Goal: Information Seeking & Learning: Learn about a topic

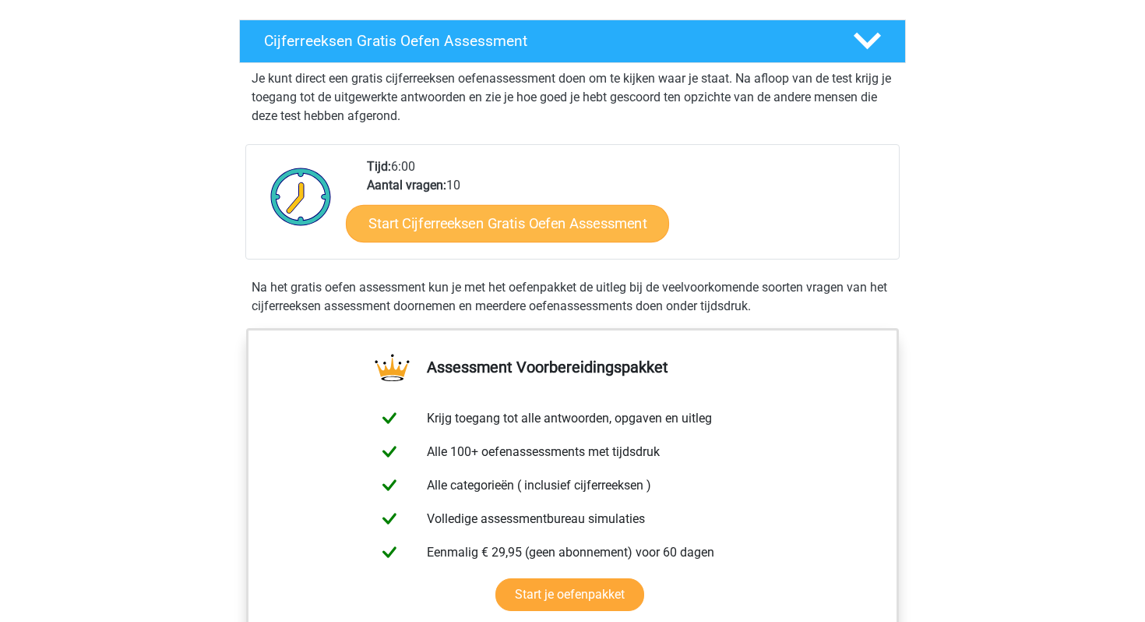
scroll to position [255, 0]
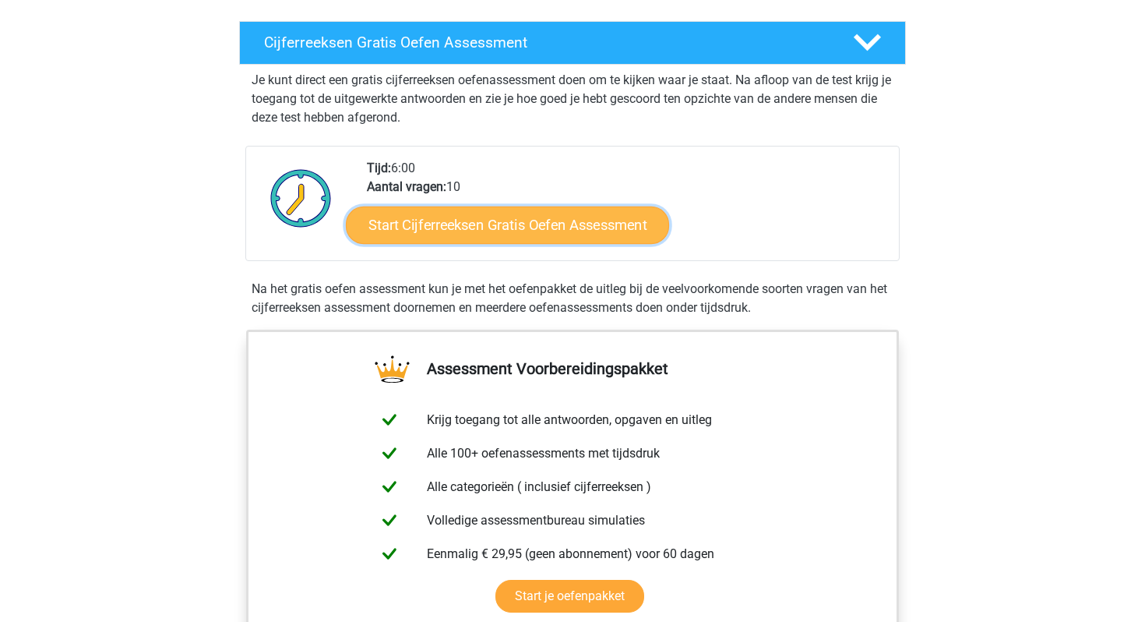
click at [551, 238] on link "Start Cijferreeksen Gratis Oefen Assessment" at bounding box center [507, 224] width 323 height 37
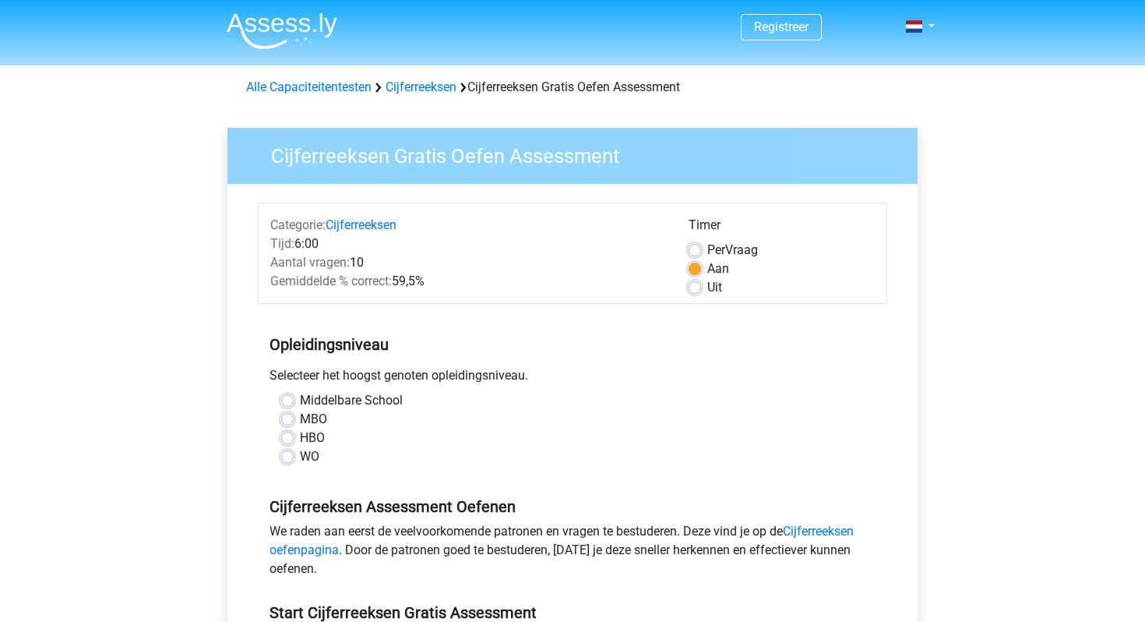
click at [300, 457] on label "WO" at bounding box center [309, 456] width 19 height 19
click at [287, 457] on input "WO" at bounding box center [287, 455] width 12 height 16
radio input "true"
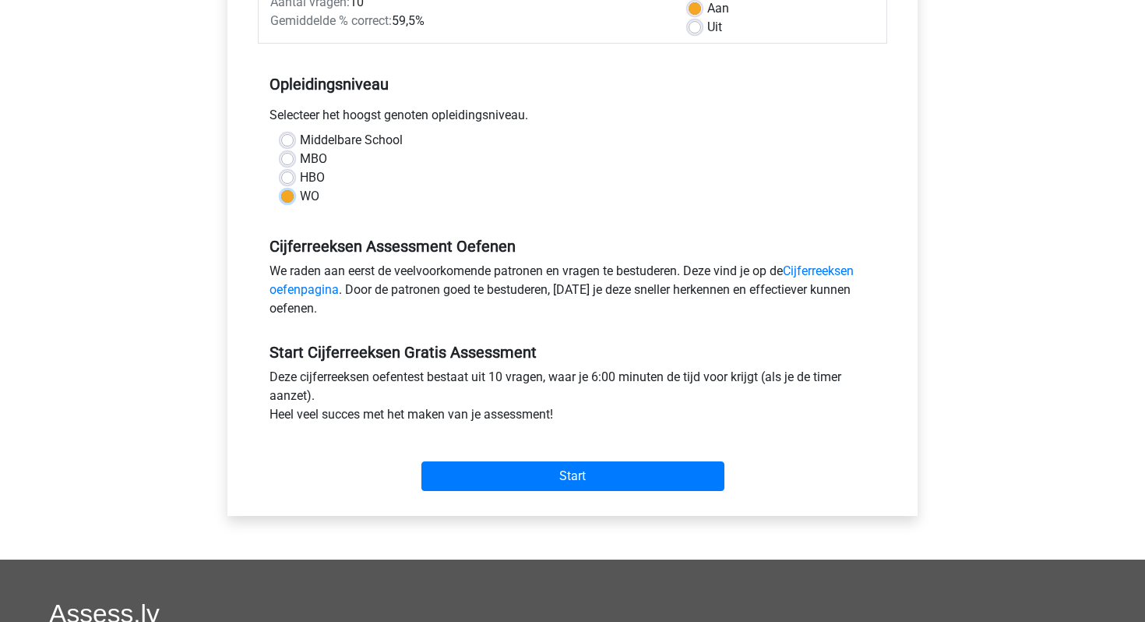
scroll to position [289, 0]
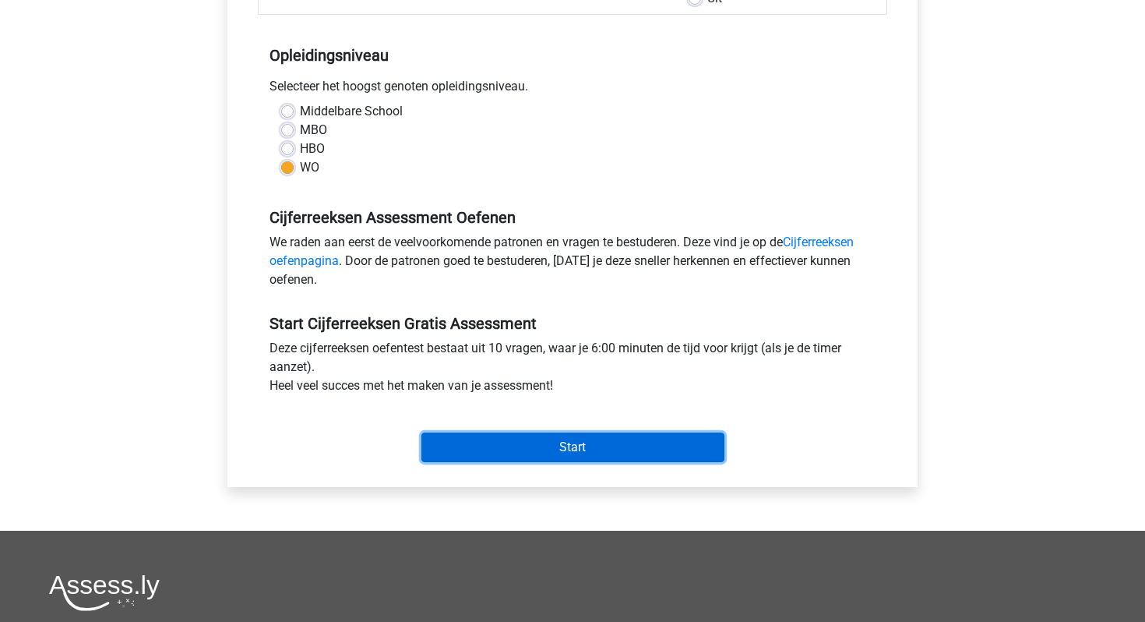
click at [568, 452] on input "Start" at bounding box center [572, 447] width 303 height 30
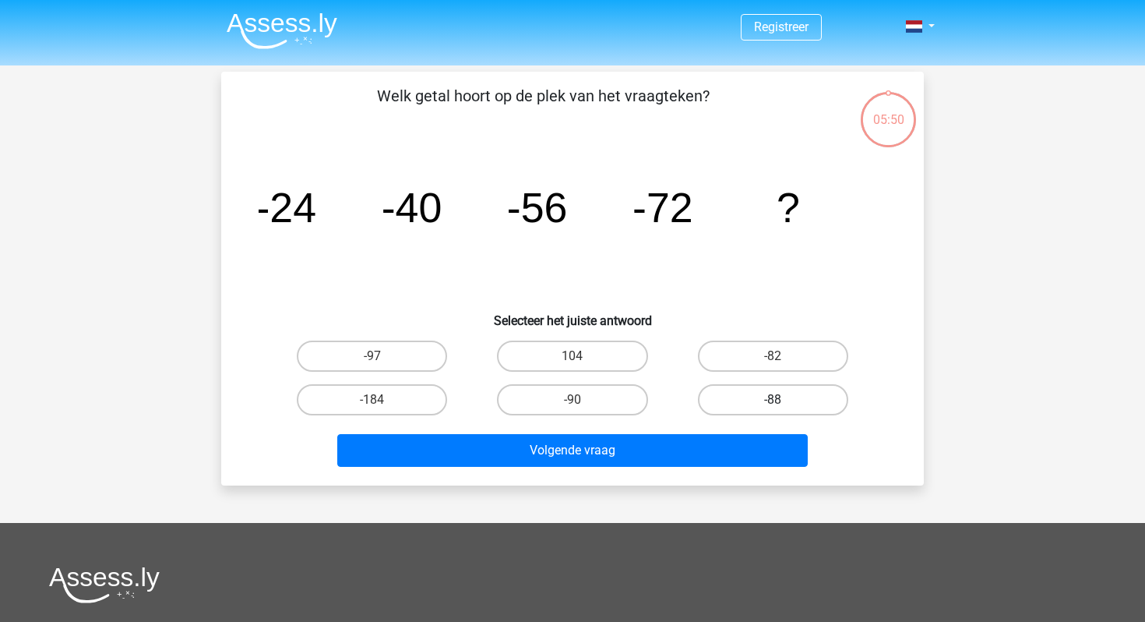
click at [799, 407] on label "-88" at bounding box center [773, 399] width 150 height 31
click at [783, 407] on input "-88" at bounding box center [778, 405] width 10 height 10
radio input "true"
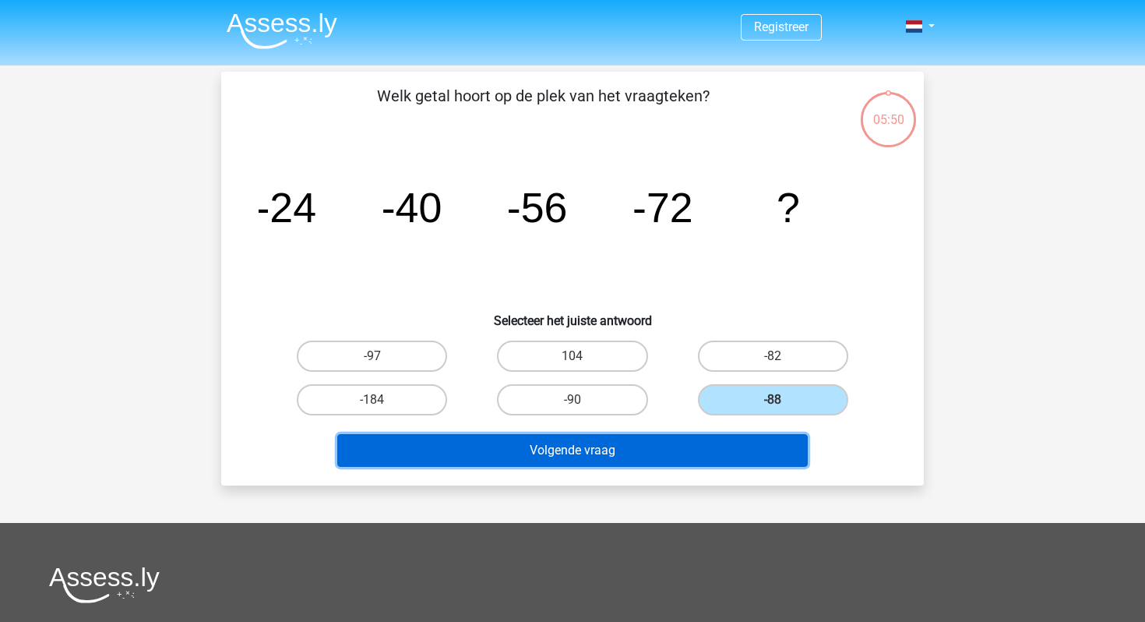
click at [663, 444] on button "Volgende vraag" at bounding box center [572, 450] width 471 height 33
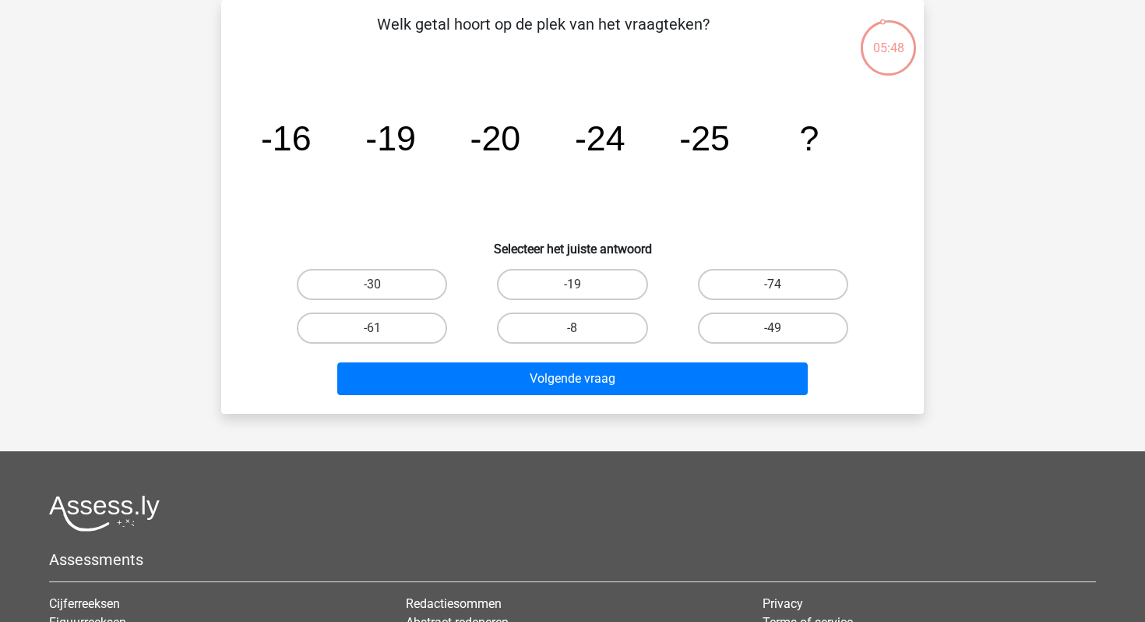
scroll to position [41, 0]
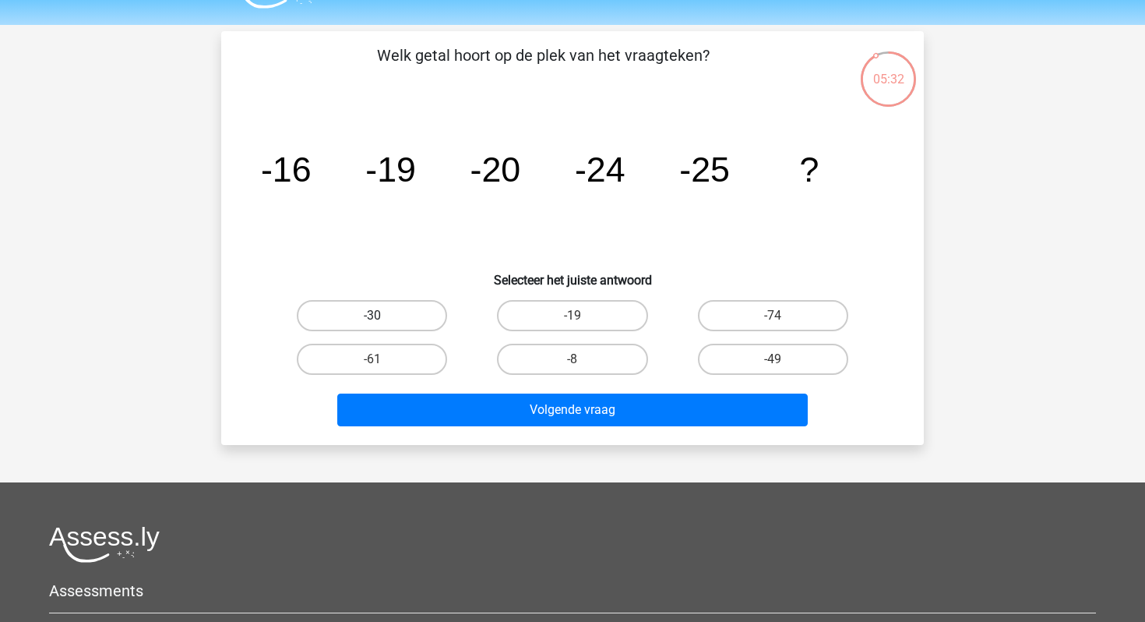
click at [393, 315] on label "-30" at bounding box center [372, 315] width 150 height 31
click at [382, 315] on input "-30" at bounding box center [377, 320] width 10 height 10
radio input "true"
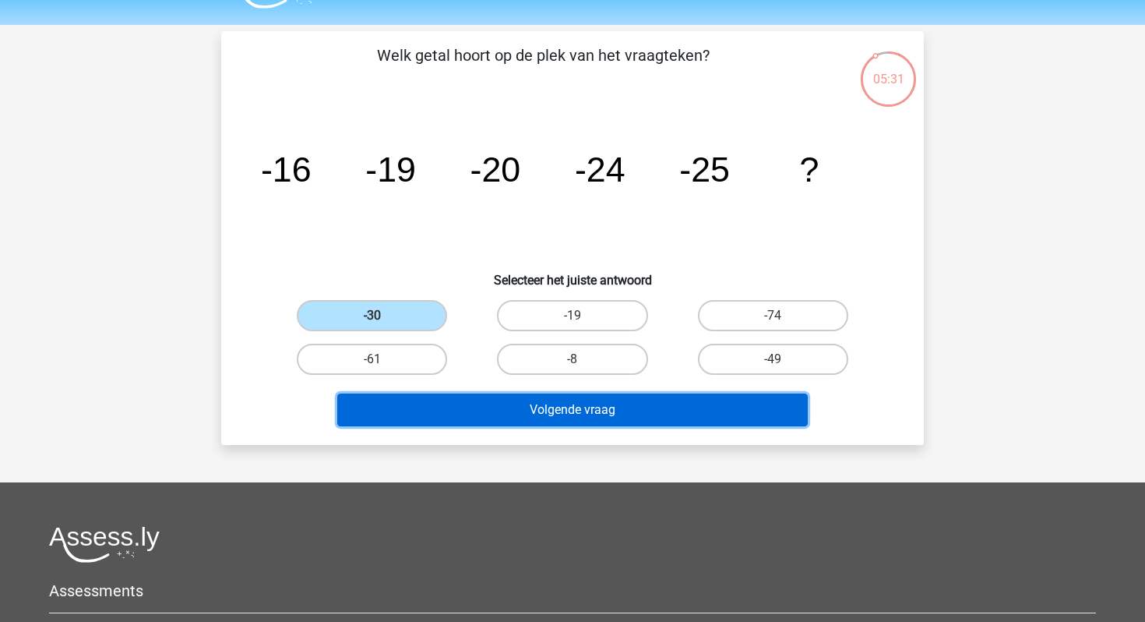
click at [614, 400] on button "Volgende vraag" at bounding box center [572, 409] width 471 height 33
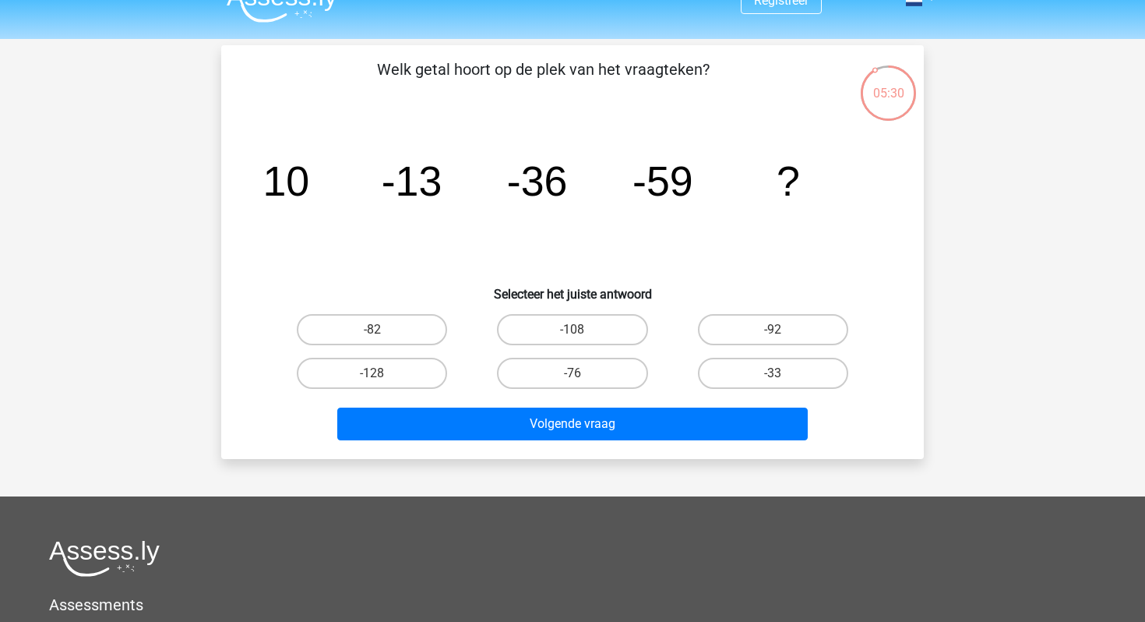
scroll to position [20, 0]
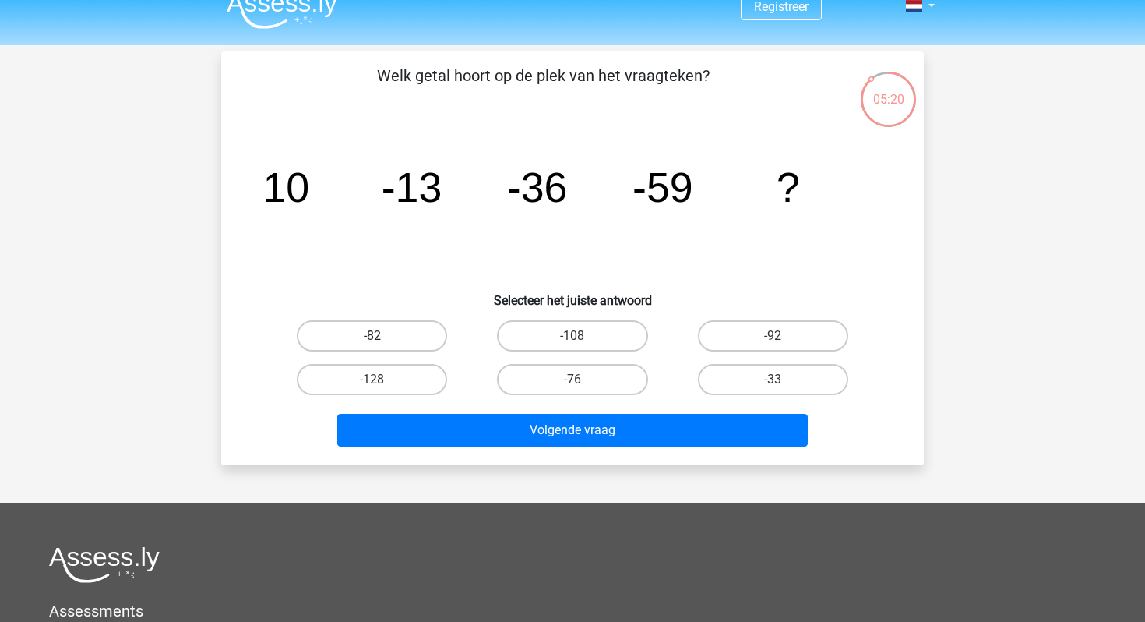
click at [395, 337] on label "-82" at bounding box center [372, 335] width 150 height 31
click at [382, 337] on input "-82" at bounding box center [377, 341] width 10 height 10
radio input "true"
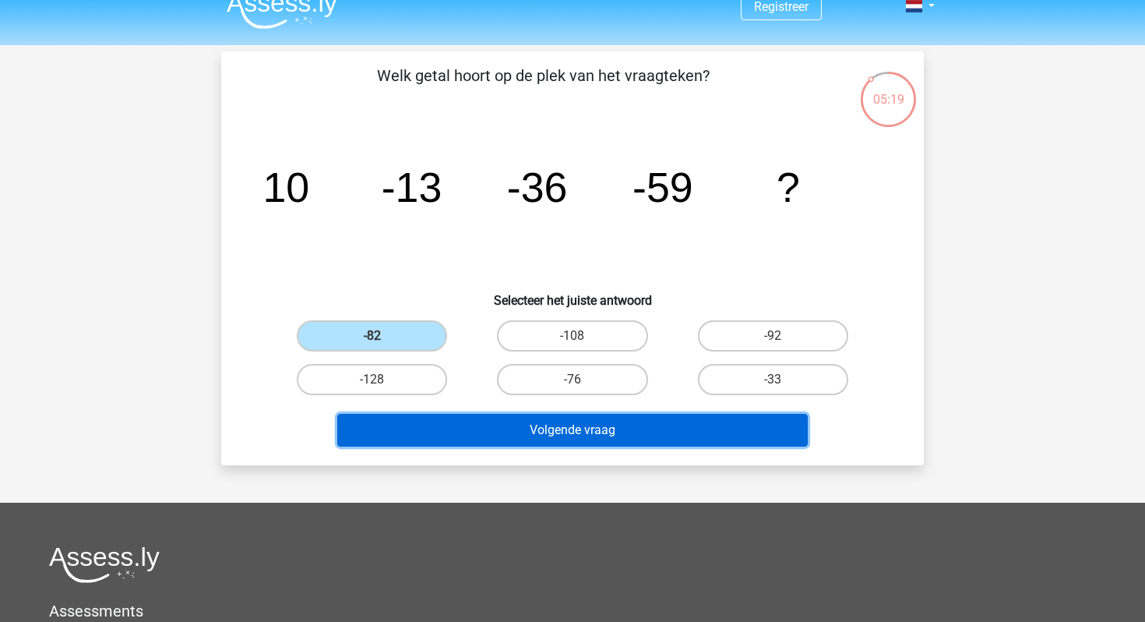
click at [569, 423] on button "Volgende vraag" at bounding box center [572, 430] width 471 height 33
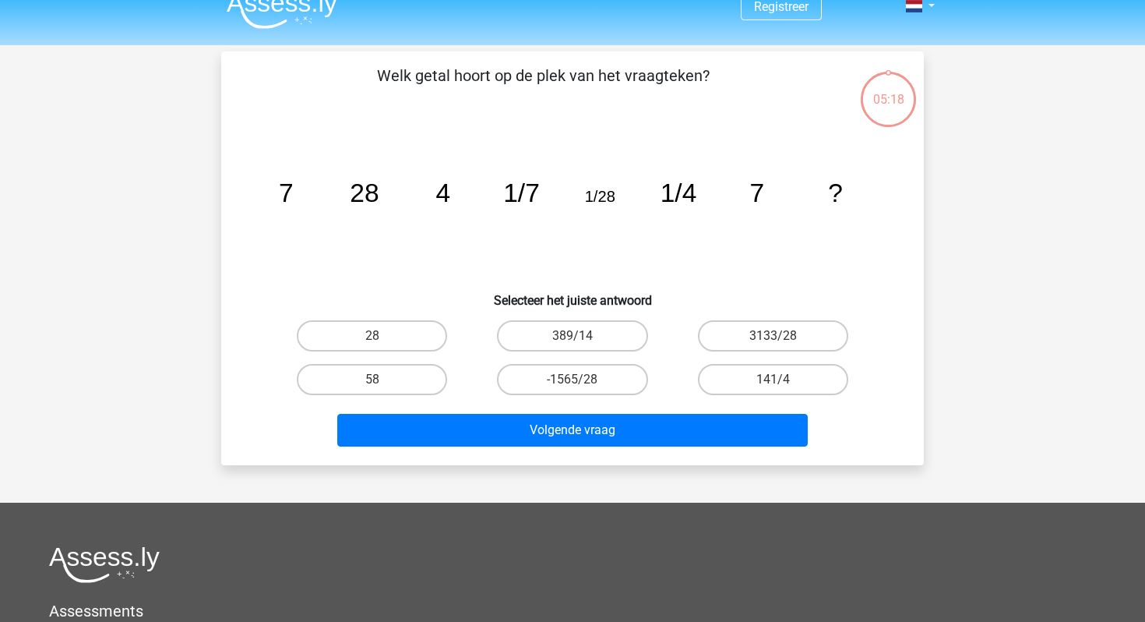
scroll to position [72, 0]
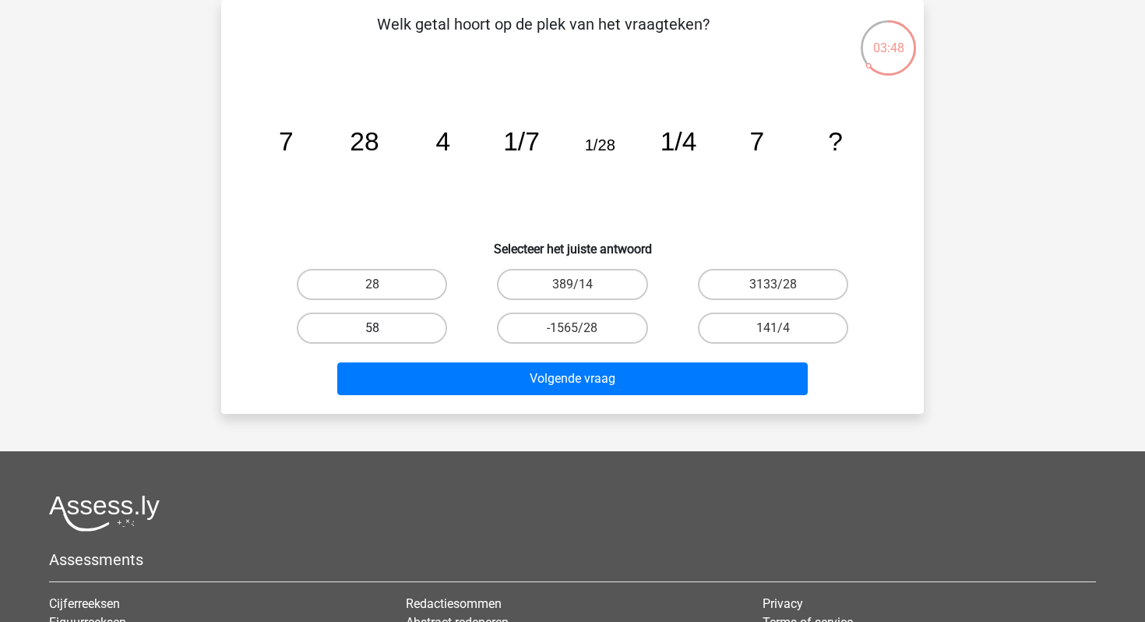
click at [413, 313] on label "58" at bounding box center [372, 327] width 150 height 31
click at [382, 328] on input "58" at bounding box center [377, 333] width 10 height 10
radio input "true"
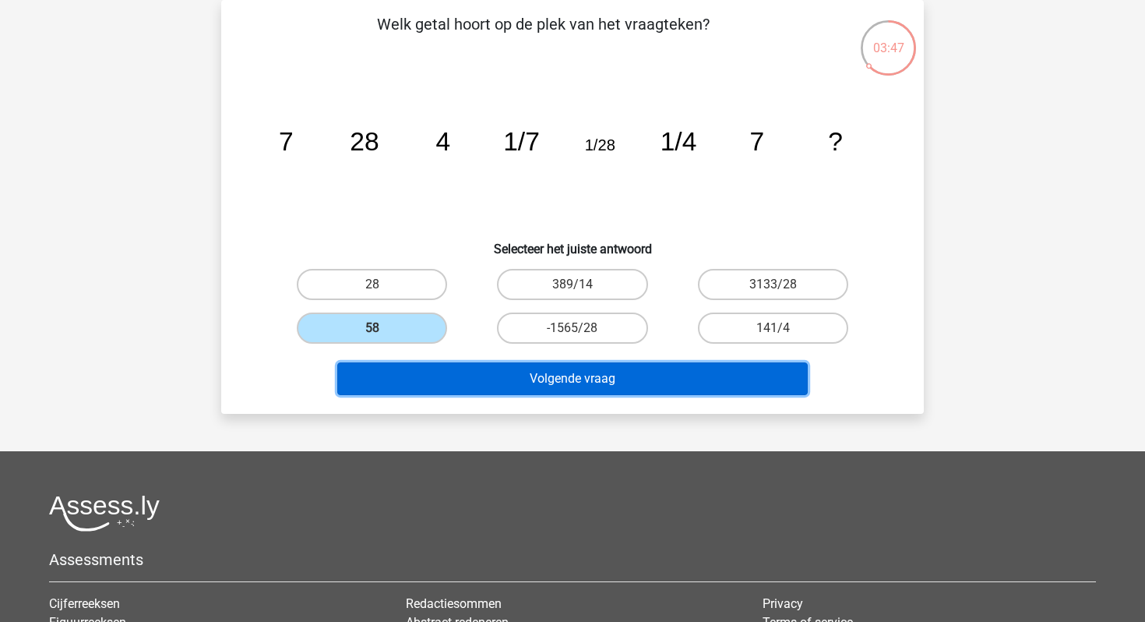
click at [593, 375] on button "Volgende vraag" at bounding box center [572, 378] width 471 height 33
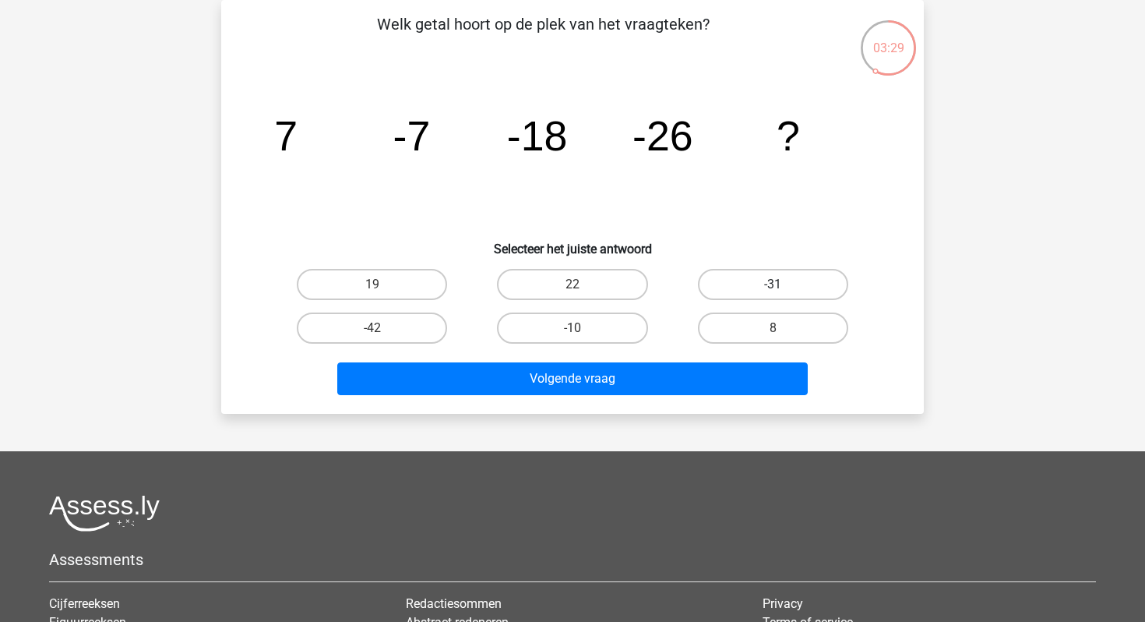
click at [781, 283] on label "-31" at bounding box center [773, 284] width 150 height 31
click at [781, 284] on input "-31" at bounding box center [778, 289] width 10 height 10
radio input "true"
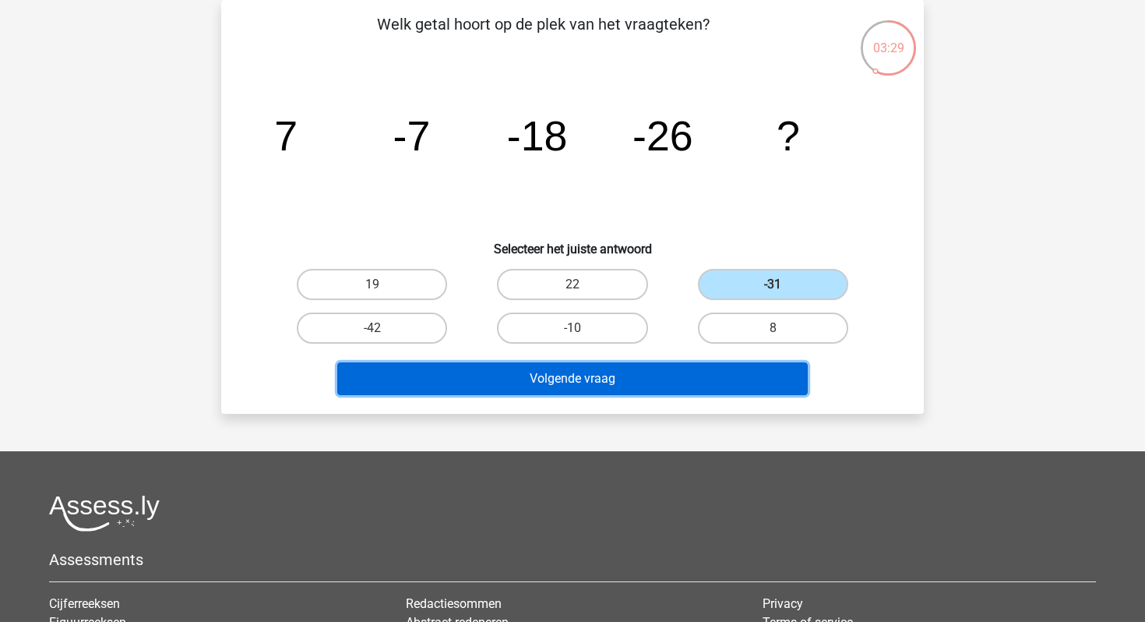
click at [659, 374] on button "Volgende vraag" at bounding box center [572, 378] width 471 height 33
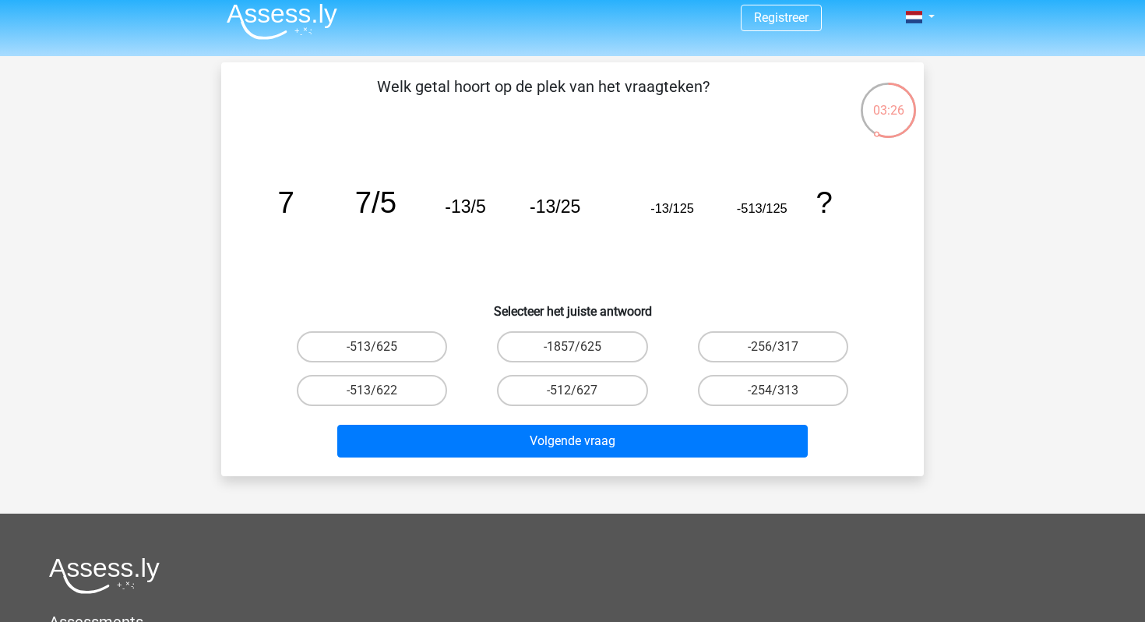
scroll to position [0, 0]
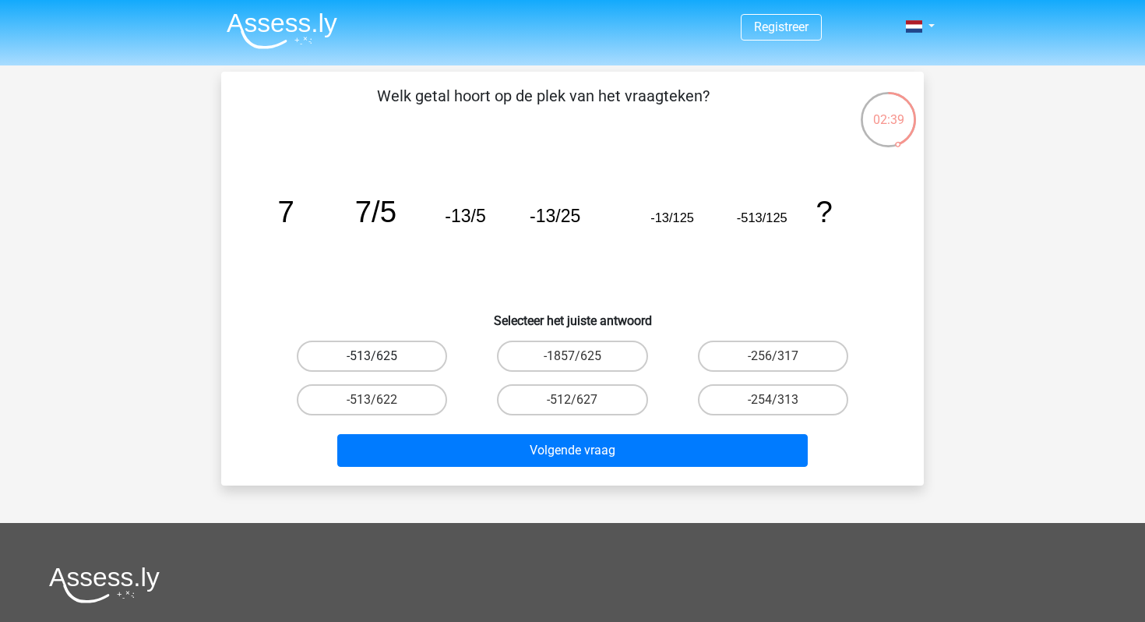
click at [420, 360] on label "-513/625" at bounding box center [372, 355] width 150 height 31
click at [382, 360] on input "-513/625" at bounding box center [377, 361] width 10 height 10
radio input "true"
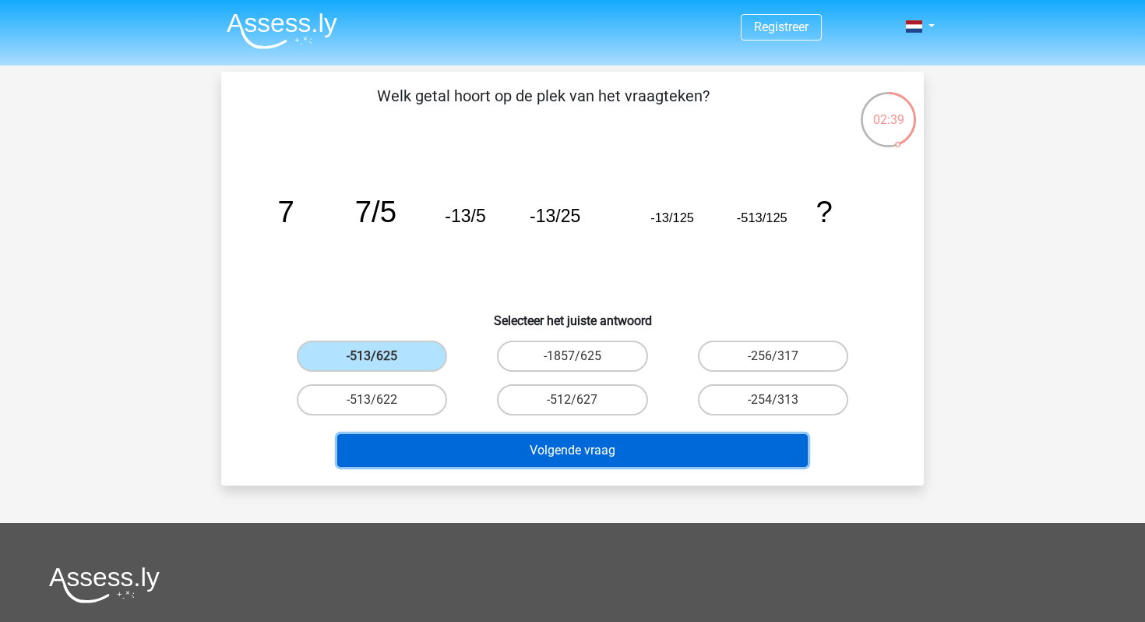
click at [609, 435] on button "Volgende vraag" at bounding box center [572, 450] width 471 height 33
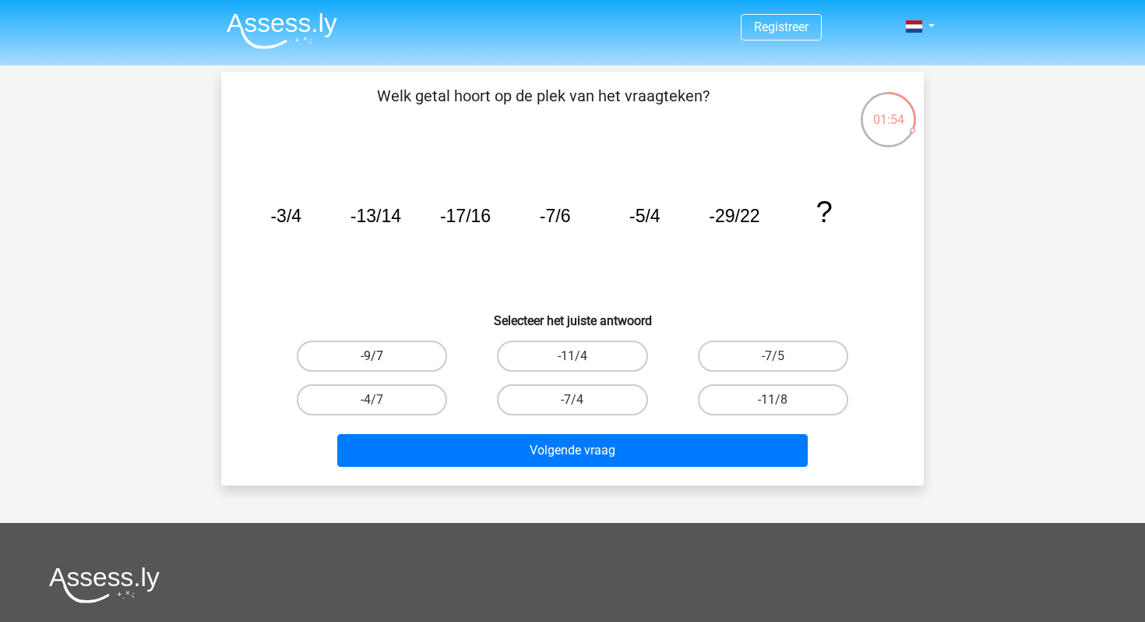
click at [426, 355] on label "-9/7" at bounding box center [372, 355] width 150 height 31
click at [382, 356] on input "-9/7" at bounding box center [377, 361] width 10 height 10
radio input "true"
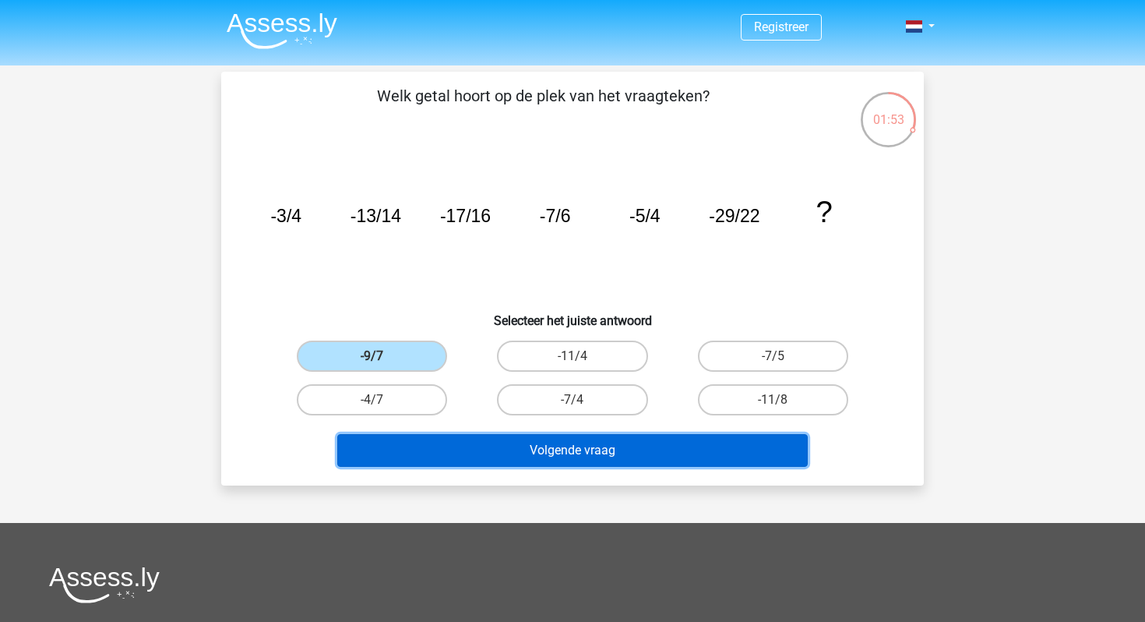
click at [568, 435] on button "Volgende vraag" at bounding box center [572, 450] width 471 height 33
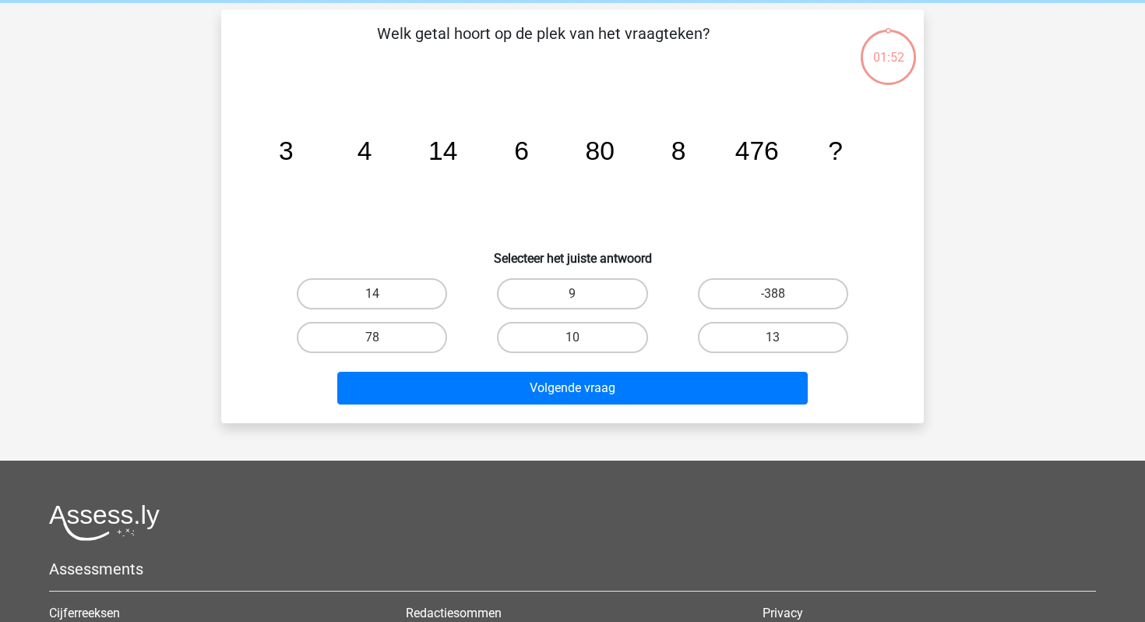
scroll to position [72, 0]
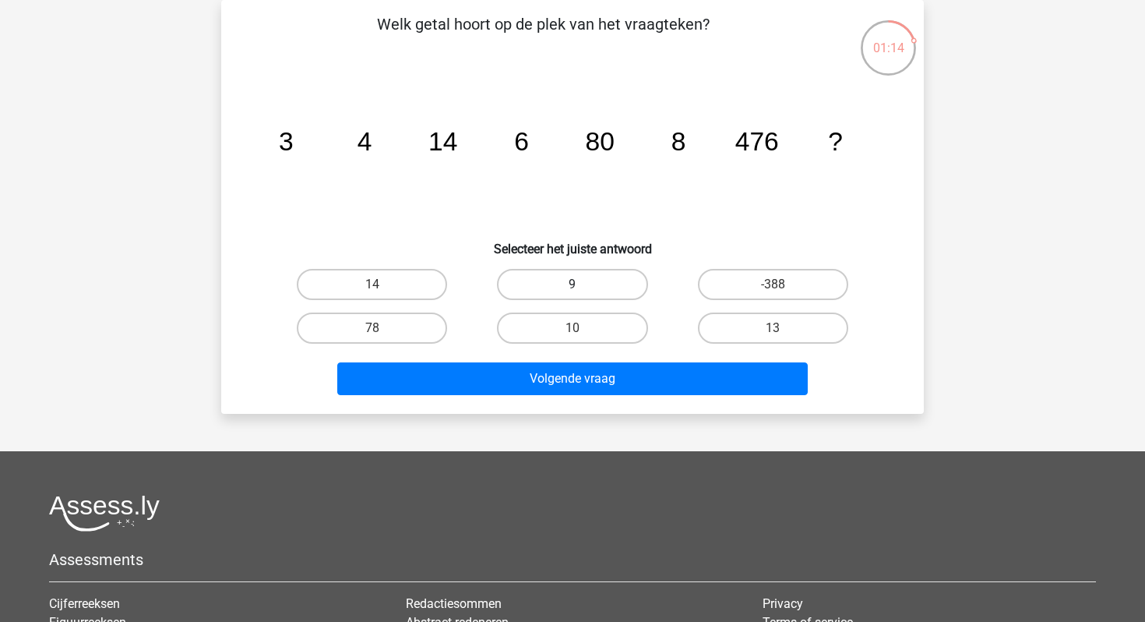
click at [595, 277] on label "9" at bounding box center [572, 284] width 150 height 31
click at [583, 284] on input "9" at bounding box center [578, 289] width 10 height 10
radio input "true"
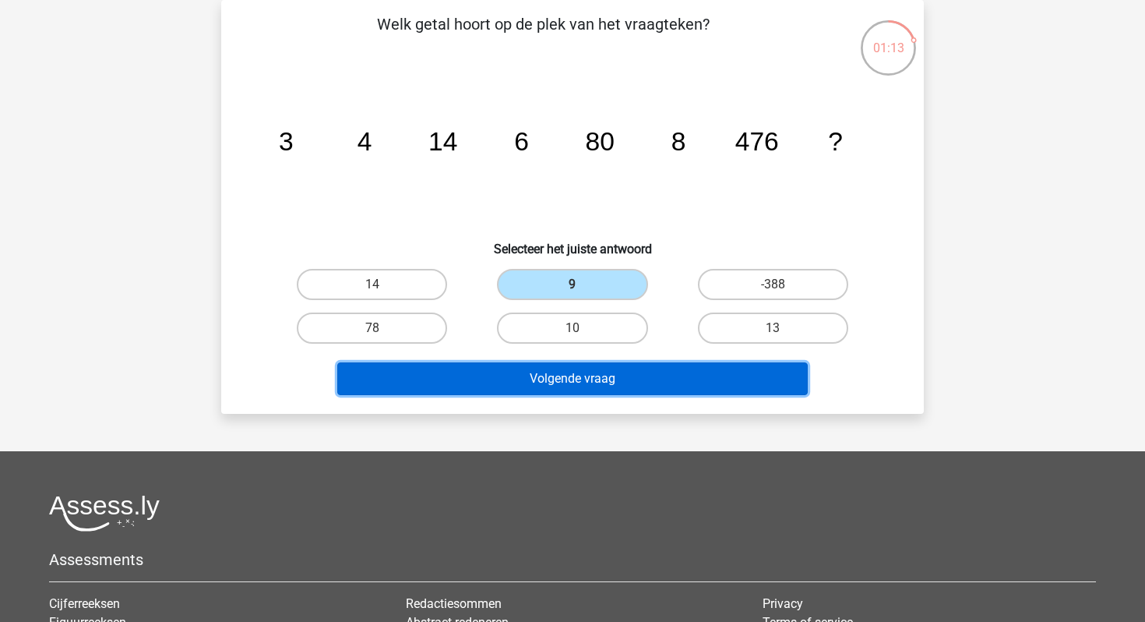
click at [599, 392] on button "Volgende vraag" at bounding box center [572, 378] width 471 height 33
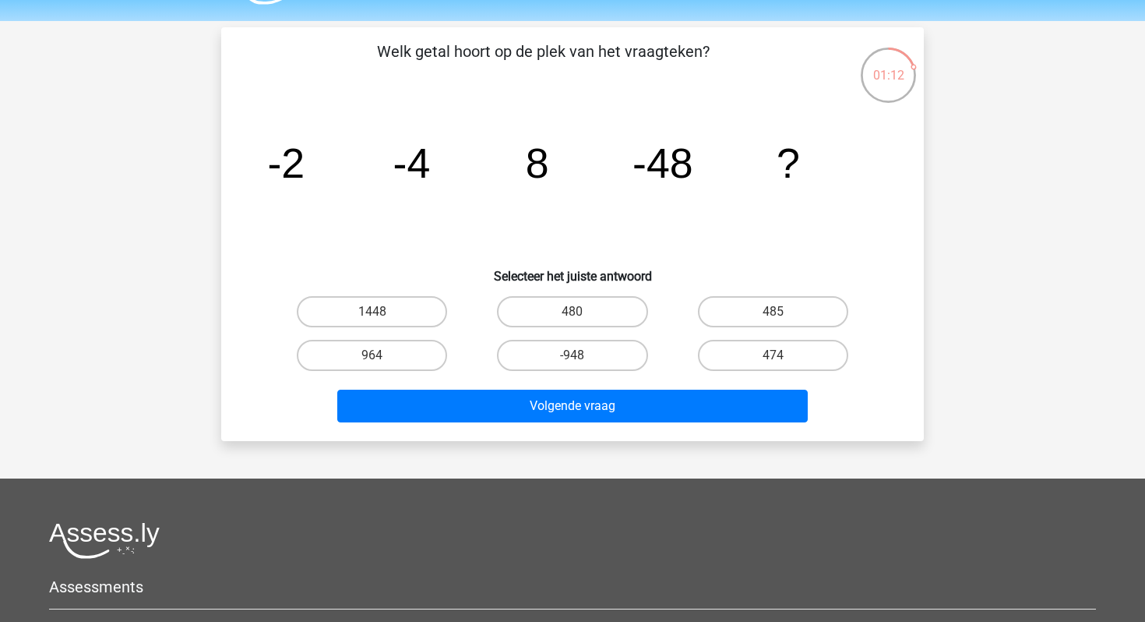
scroll to position [48, 0]
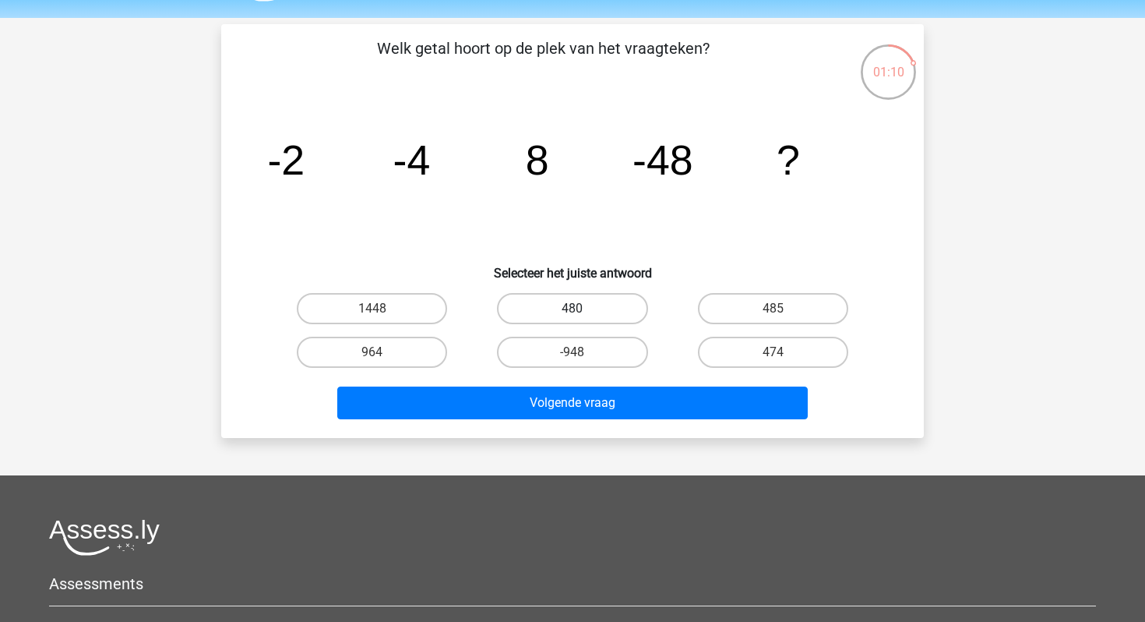
click at [617, 309] on label "480" at bounding box center [572, 308] width 150 height 31
click at [583, 309] on input "480" at bounding box center [578, 313] width 10 height 10
radio input "true"
click at [615, 383] on div "Volgende vraag" at bounding box center [572, 399] width 653 height 51
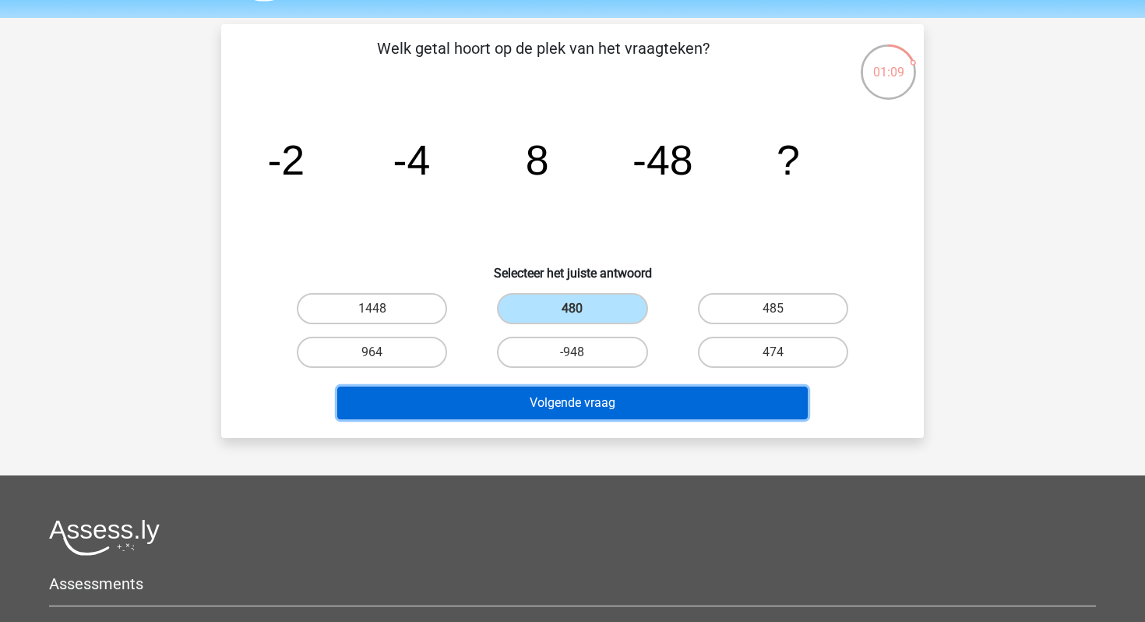
click at [615, 406] on button "Volgende vraag" at bounding box center [572, 402] width 471 height 33
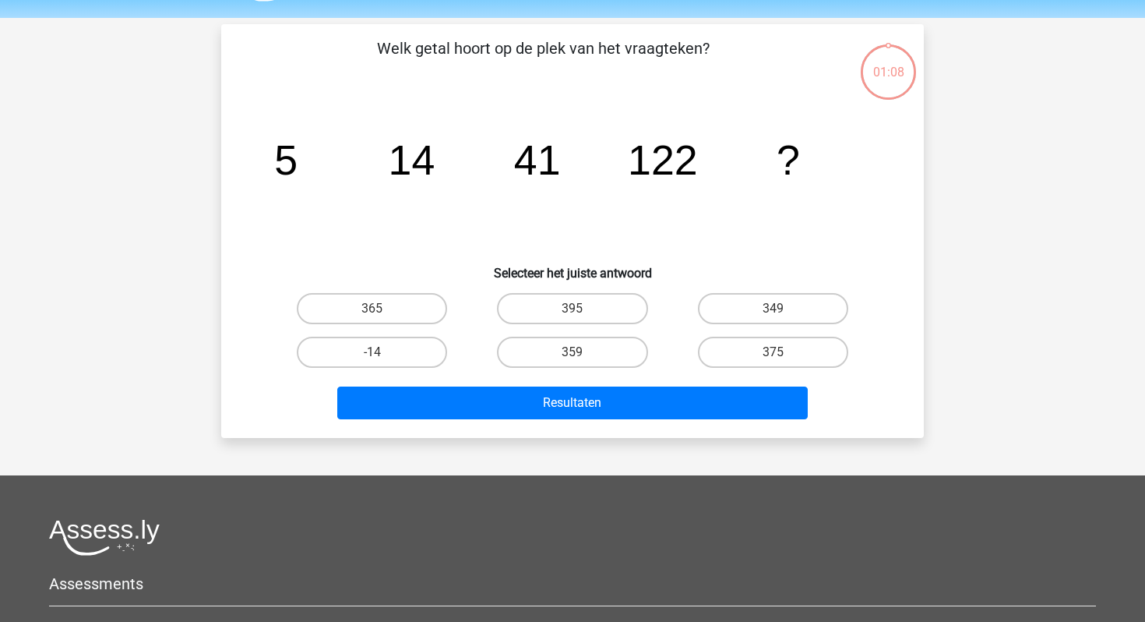
scroll to position [72, 0]
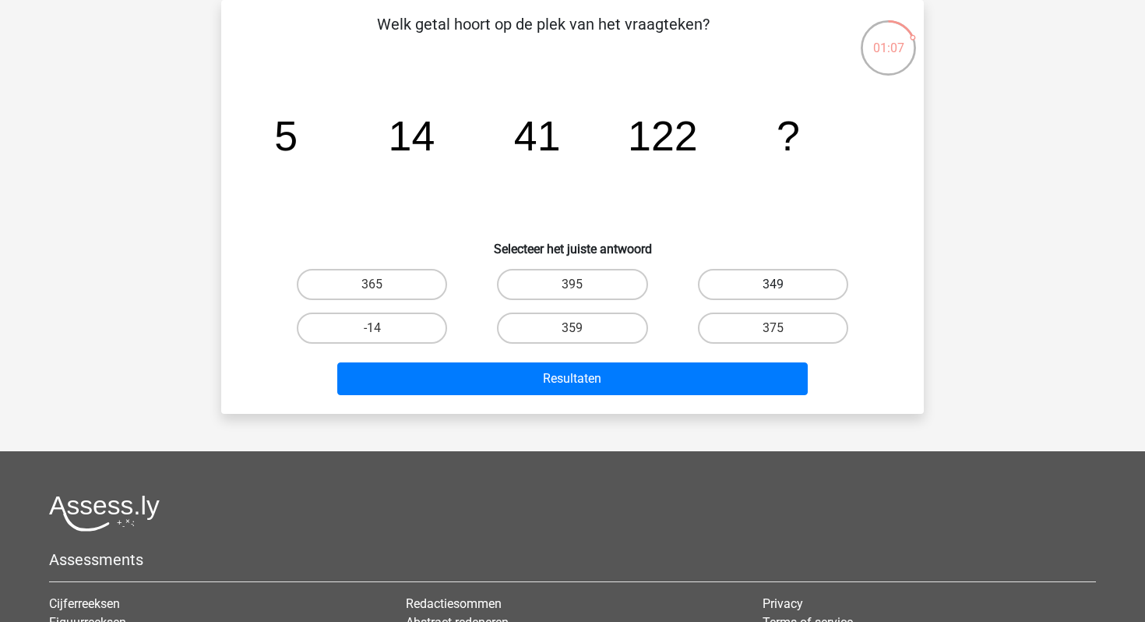
click at [777, 283] on label "349" at bounding box center [773, 284] width 150 height 31
click at [777, 284] on input "349" at bounding box center [778, 289] width 10 height 10
radio input "true"
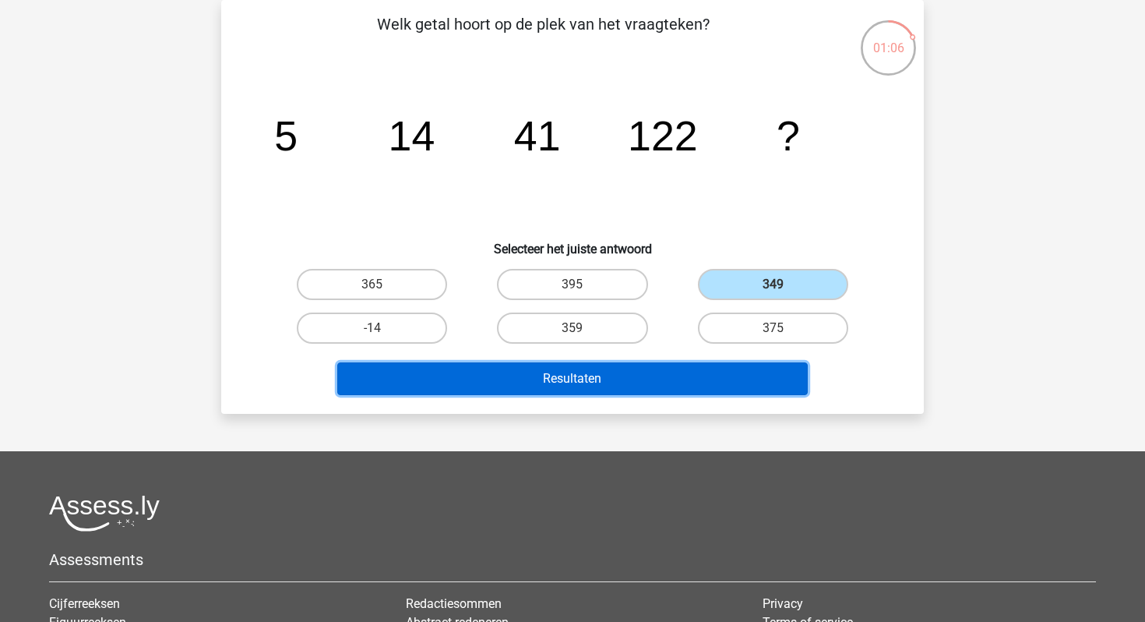
click at [634, 376] on button "Resultaten" at bounding box center [572, 378] width 471 height 33
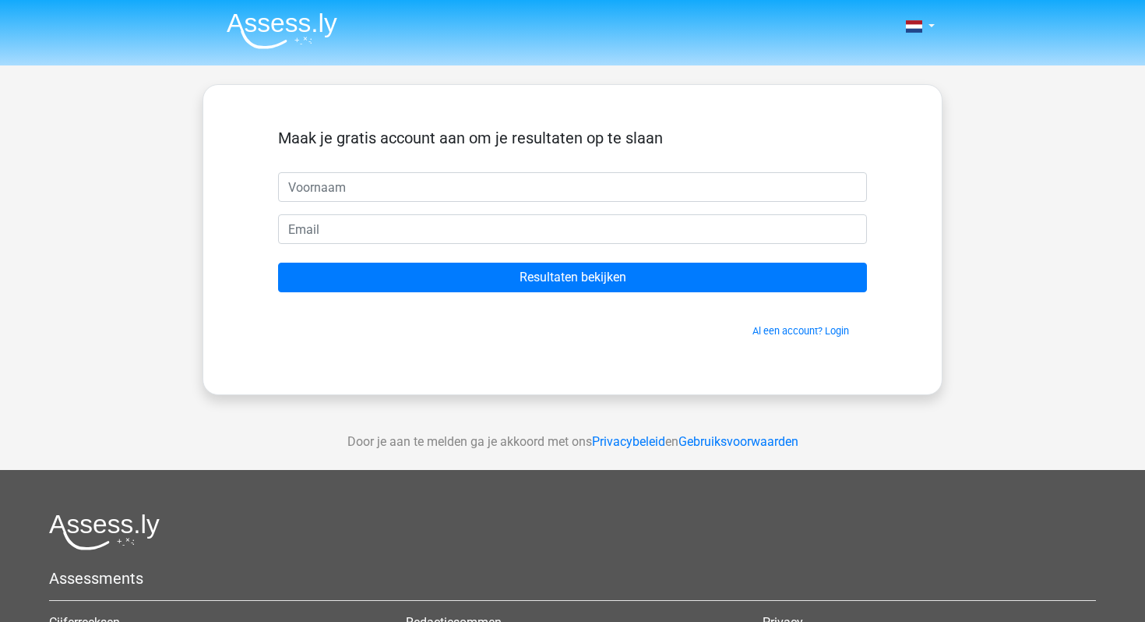
click at [485, 189] on input "text" at bounding box center [572, 187] width 589 height 30
type input "Izah"
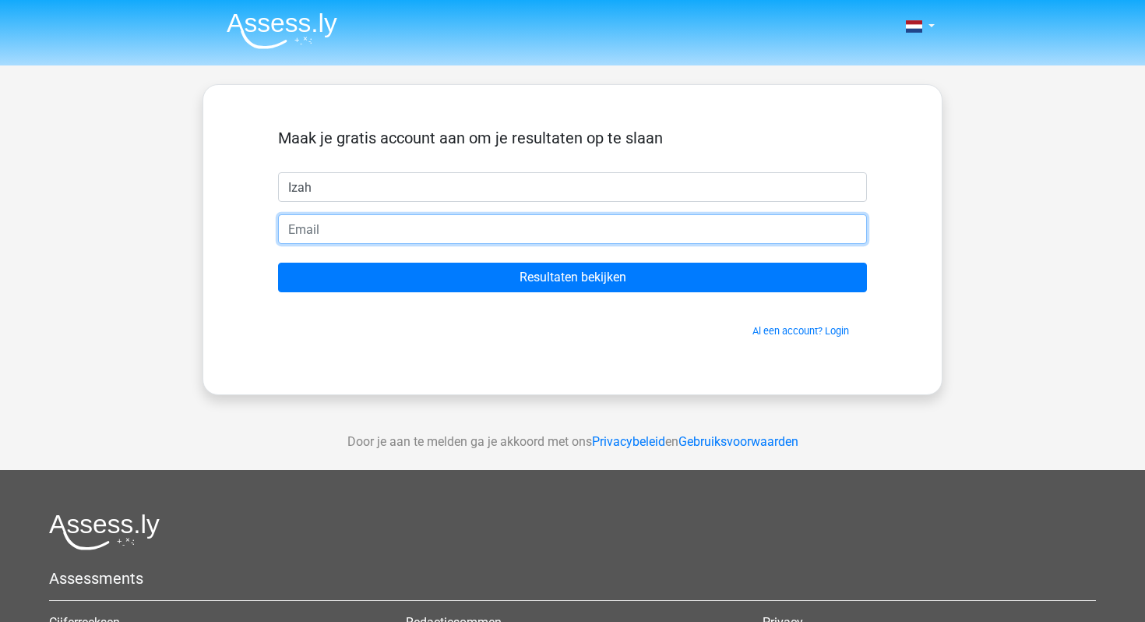
click at [393, 230] on input "email" at bounding box center [572, 229] width 589 height 30
type input "[EMAIL_ADDRESS][DOMAIN_NAME]"
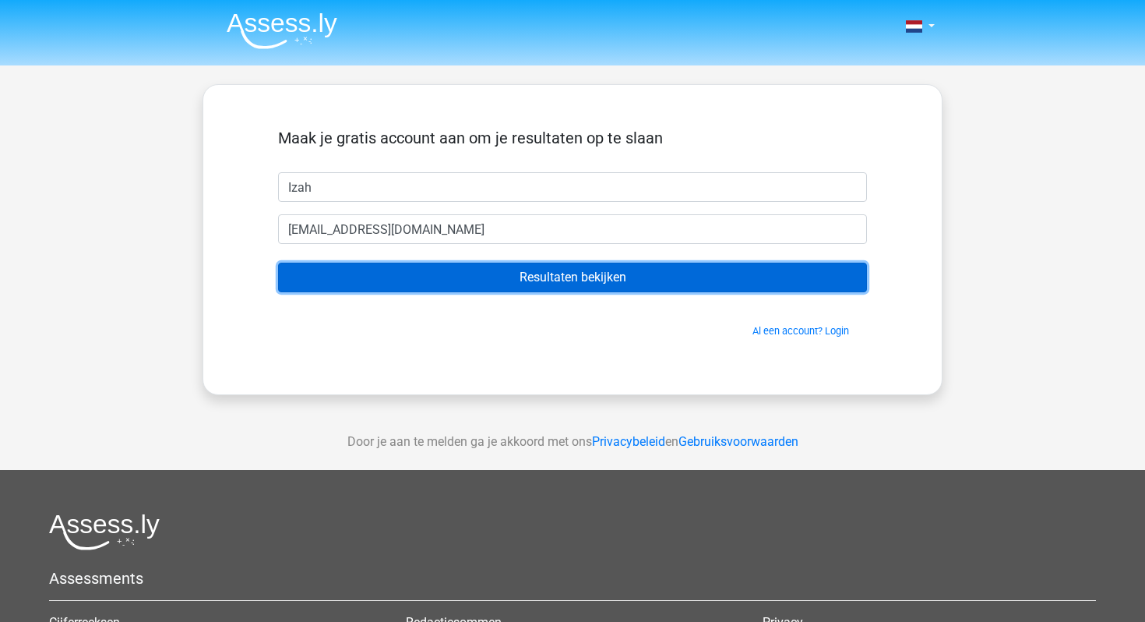
click at [582, 277] on input "Resultaten bekijken" at bounding box center [572, 278] width 589 height 30
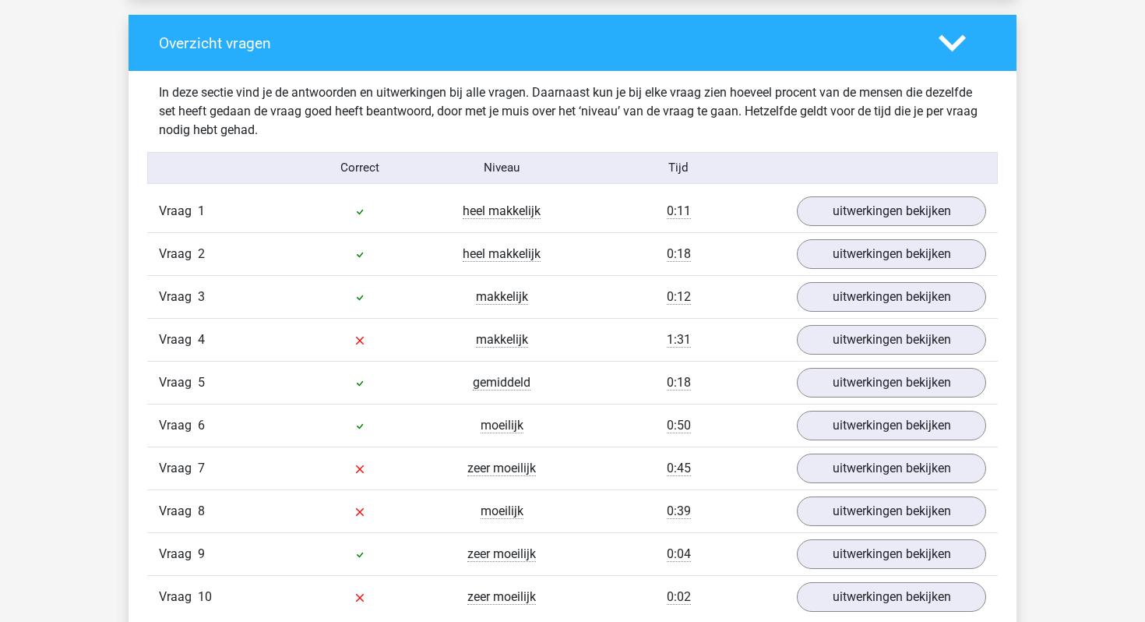
scroll to position [1185, 0]
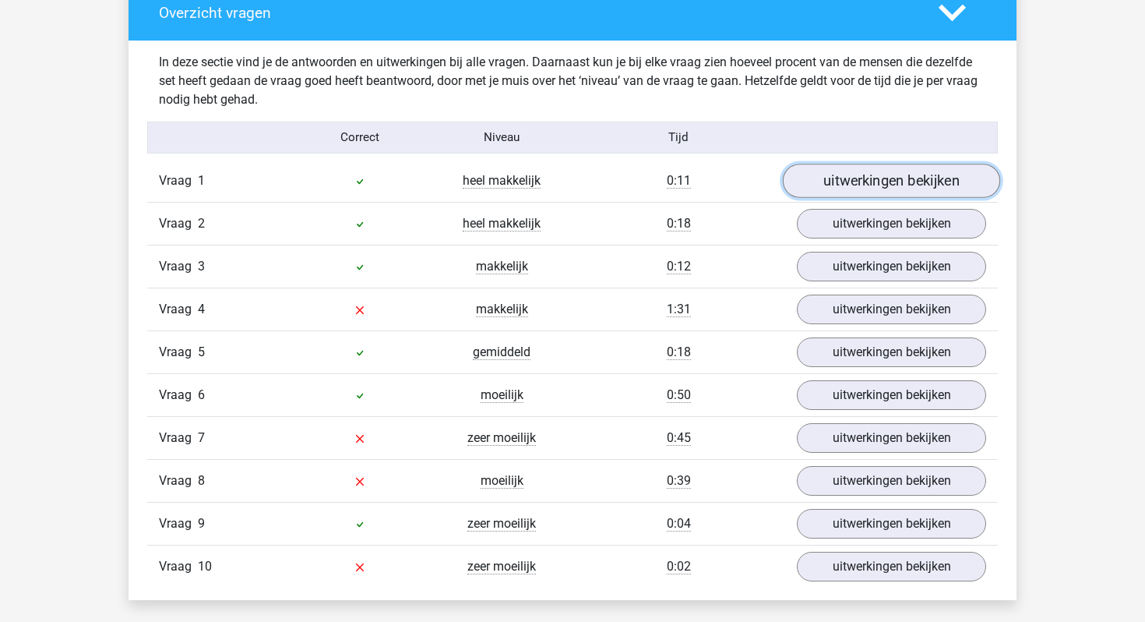
click at [888, 178] on link "uitwerkingen bekijken" at bounding box center [891, 181] width 217 height 34
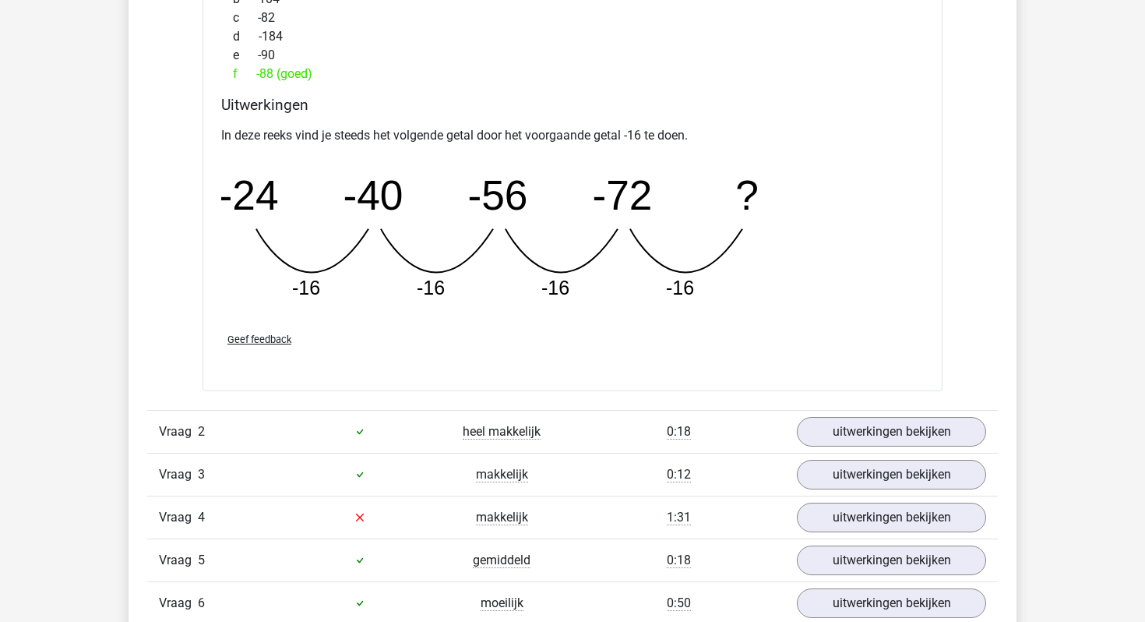
scroll to position [1658, 0]
click at [909, 420] on link "uitwerkingen bekijken" at bounding box center [891, 431] width 217 height 34
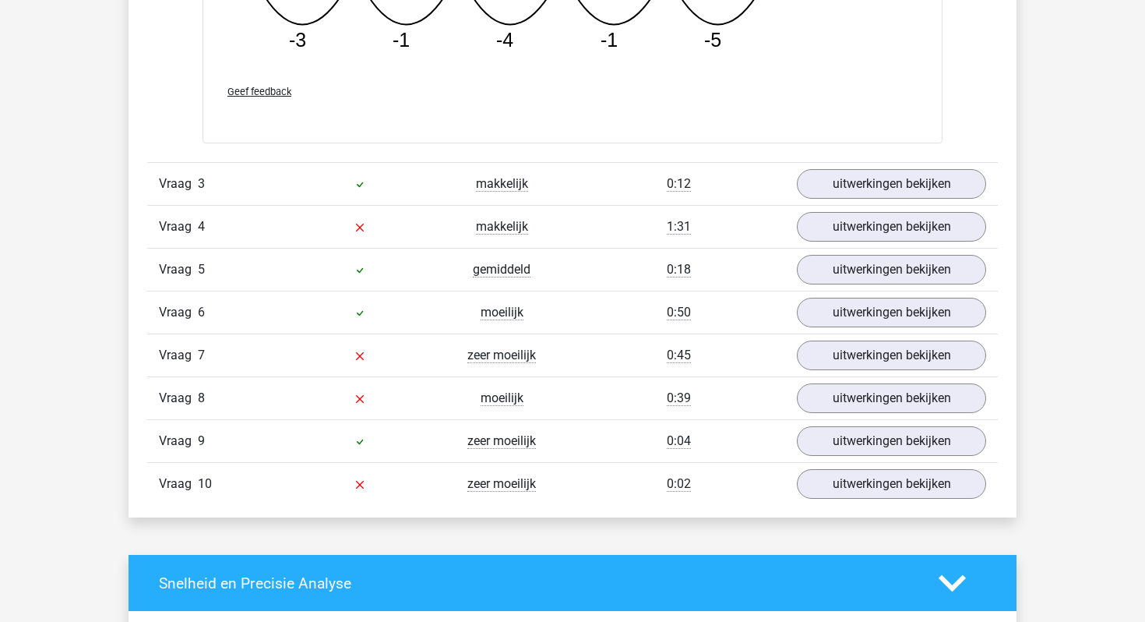
scroll to position [2681, 0]
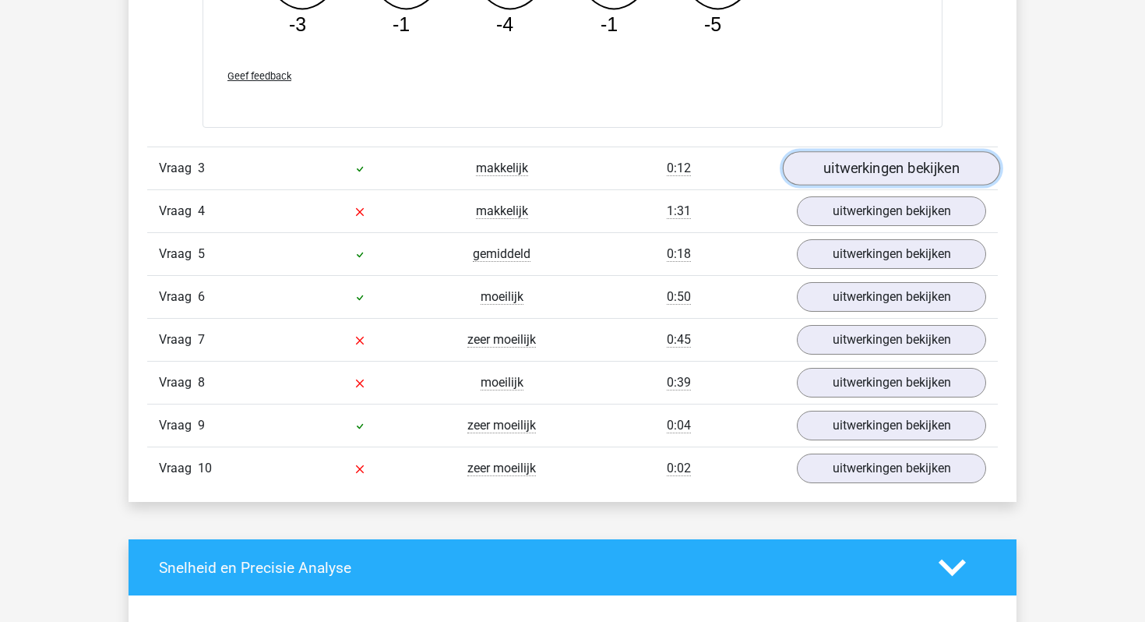
click at [922, 163] on link "uitwerkingen bekijken" at bounding box center [891, 169] width 217 height 34
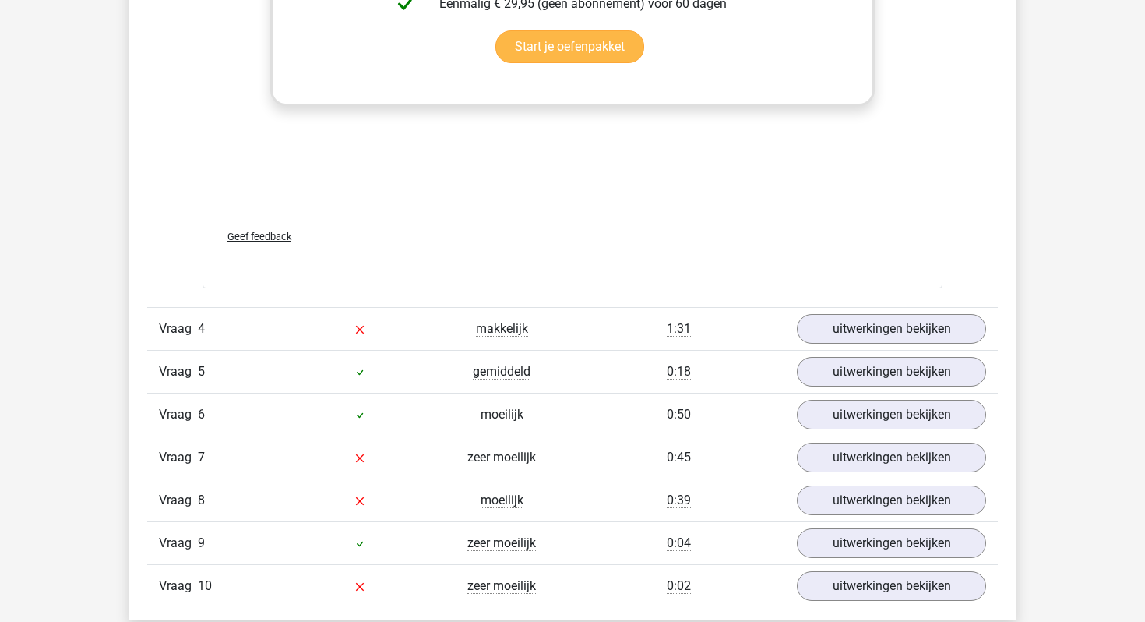
scroll to position [3632, 0]
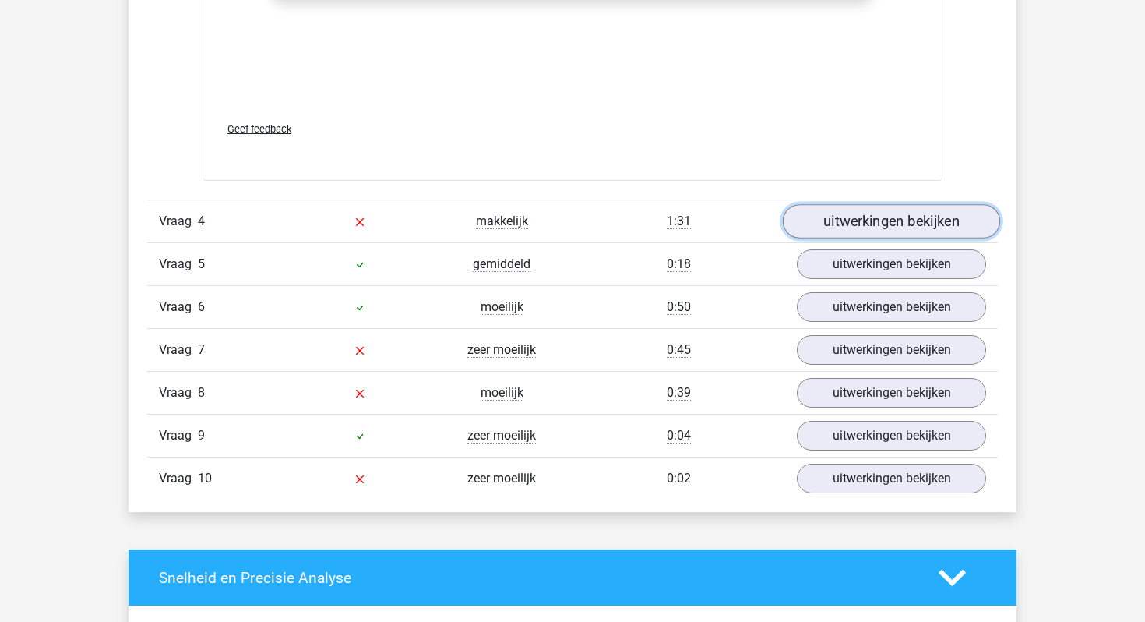
click at [878, 222] on link "uitwerkingen bekijken" at bounding box center [891, 221] width 217 height 34
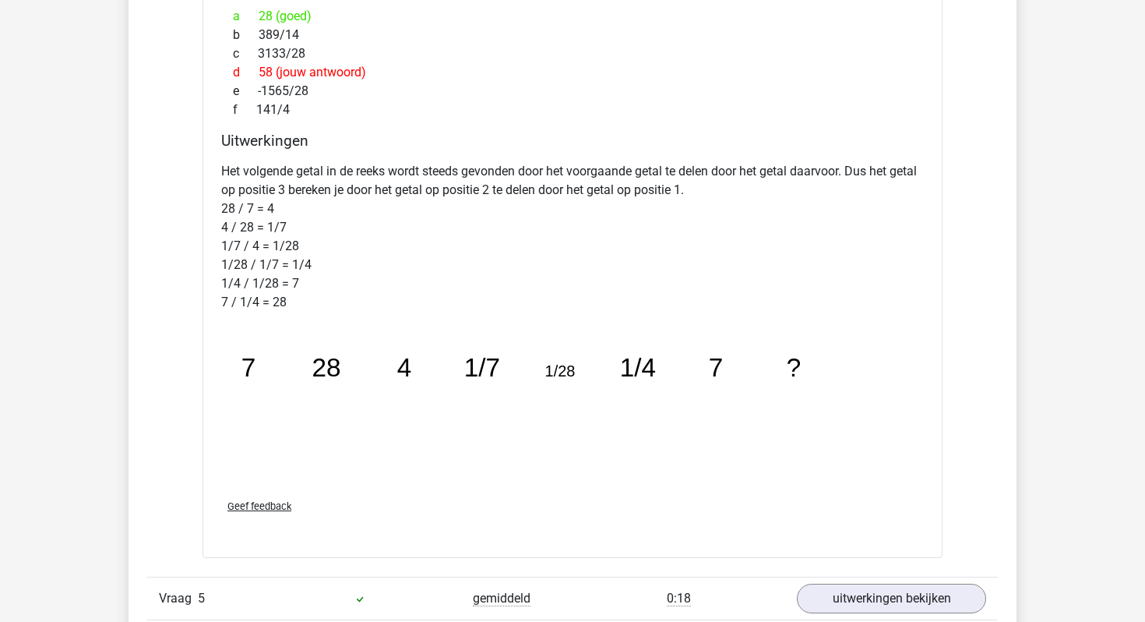
scroll to position [4092, 0]
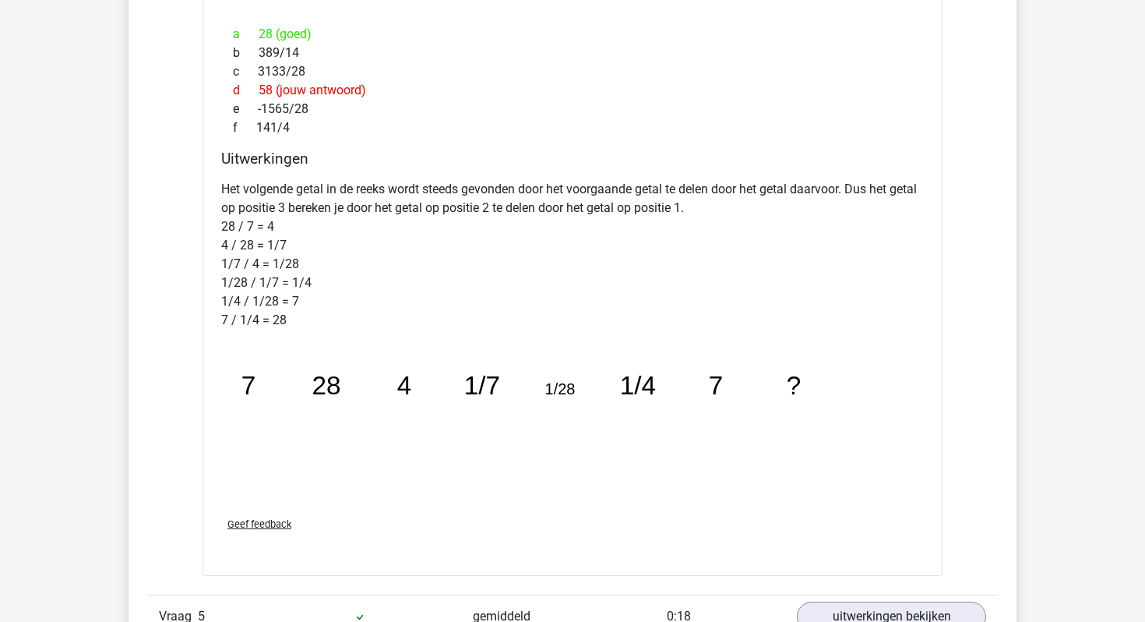
click at [355, 374] on icon "image/svg+xml 7 28 4 1/7 1/28 1/4 7 ?" at bounding box center [532, 420] width 623 height 156
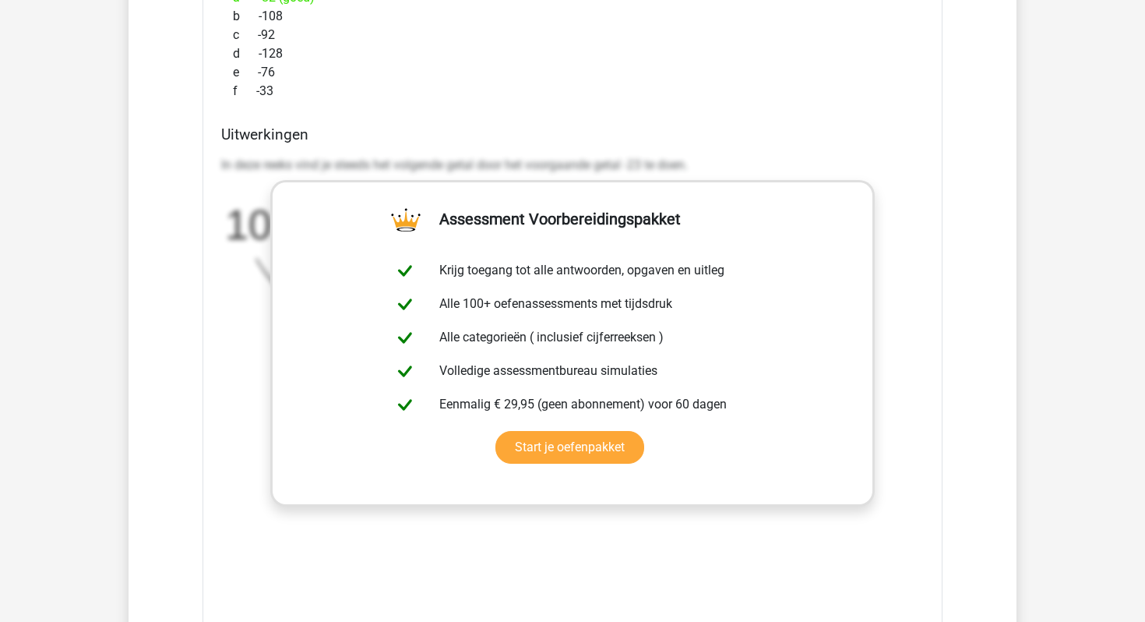
scroll to position [3099, 0]
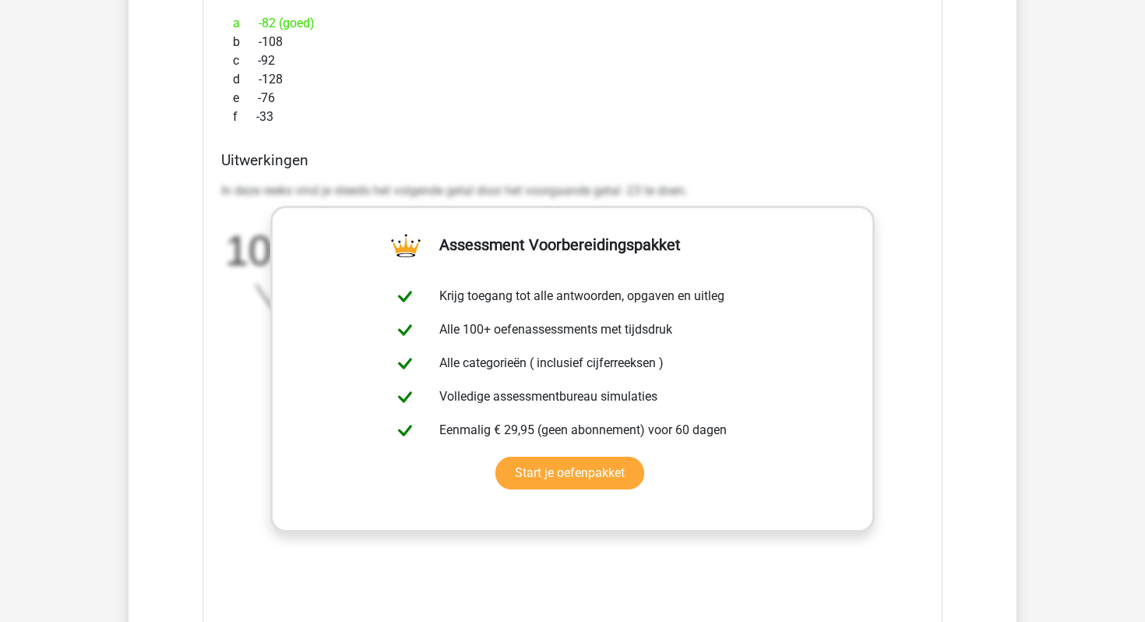
click at [629, 203] on div "In deze reeks vind je steeds het volgende getal door het voorgaande getal -23 t…" at bounding box center [572, 274] width 703 height 199
click at [643, 159] on h4 "Uitwerkingen" at bounding box center [572, 160] width 703 height 18
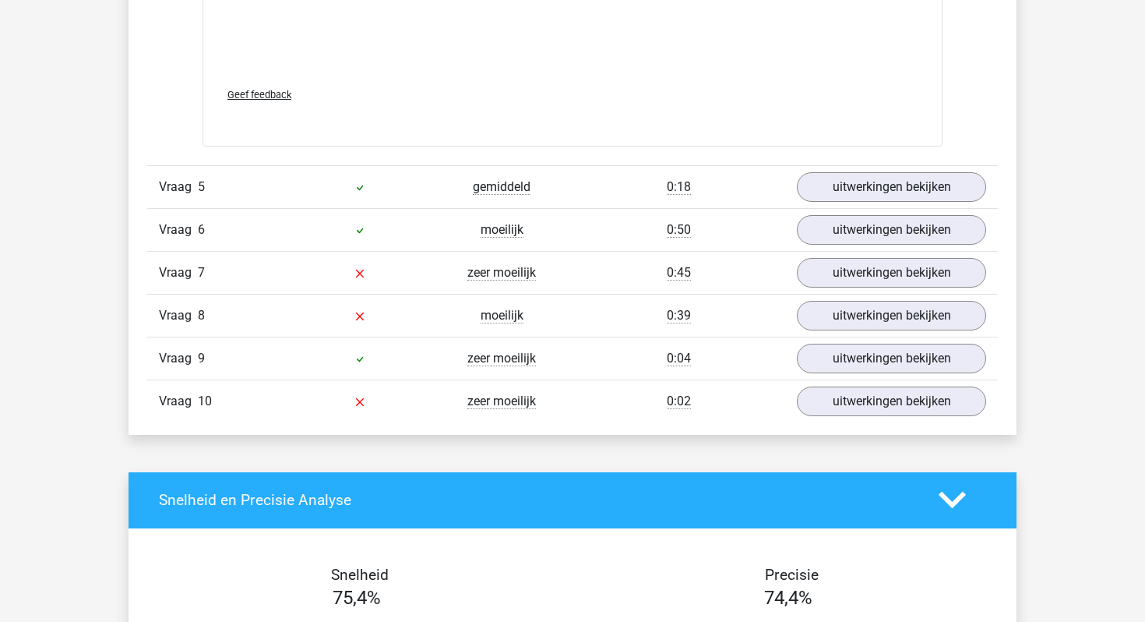
scroll to position [4523, 0]
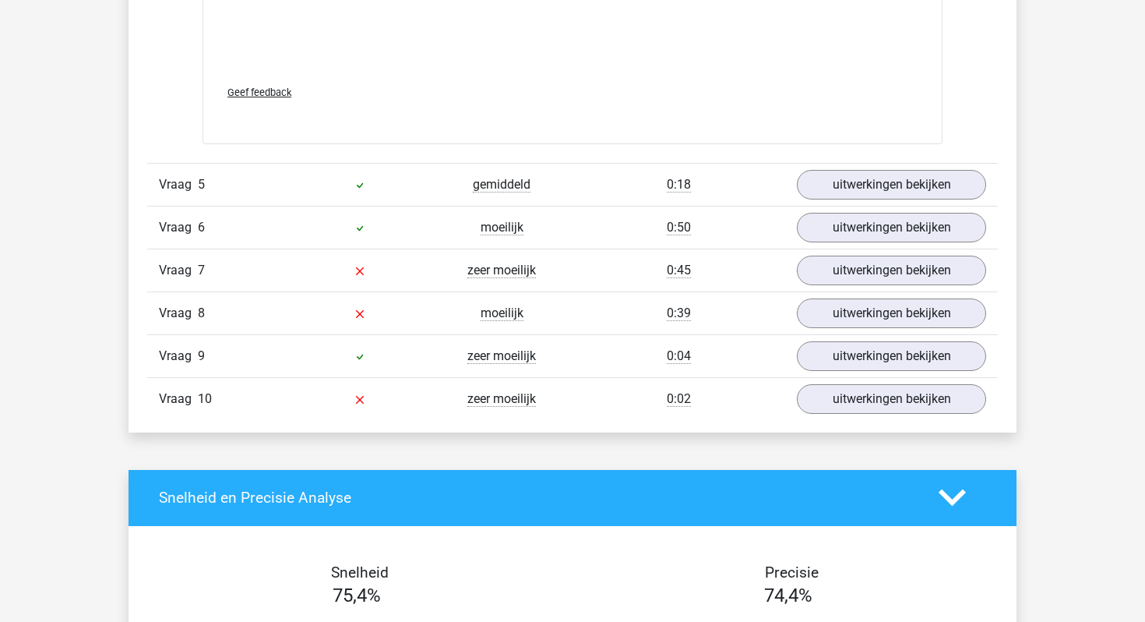
click at [909, 204] on div "Vraag 5 gemiddeld 0:18 uitwerkingen bekijken" at bounding box center [572, 184] width 851 height 43
click at [904, 185] on link "uitwerkingen bekijken" at bounding box center [891, 184] width 217 height 34
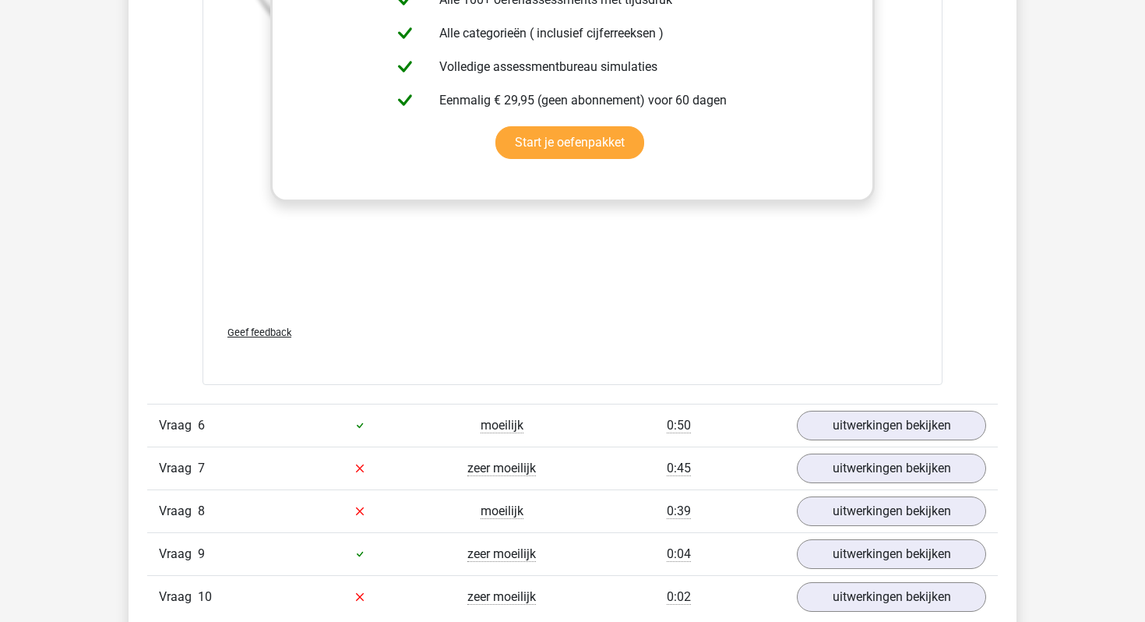
scroll to position [5301, 0]
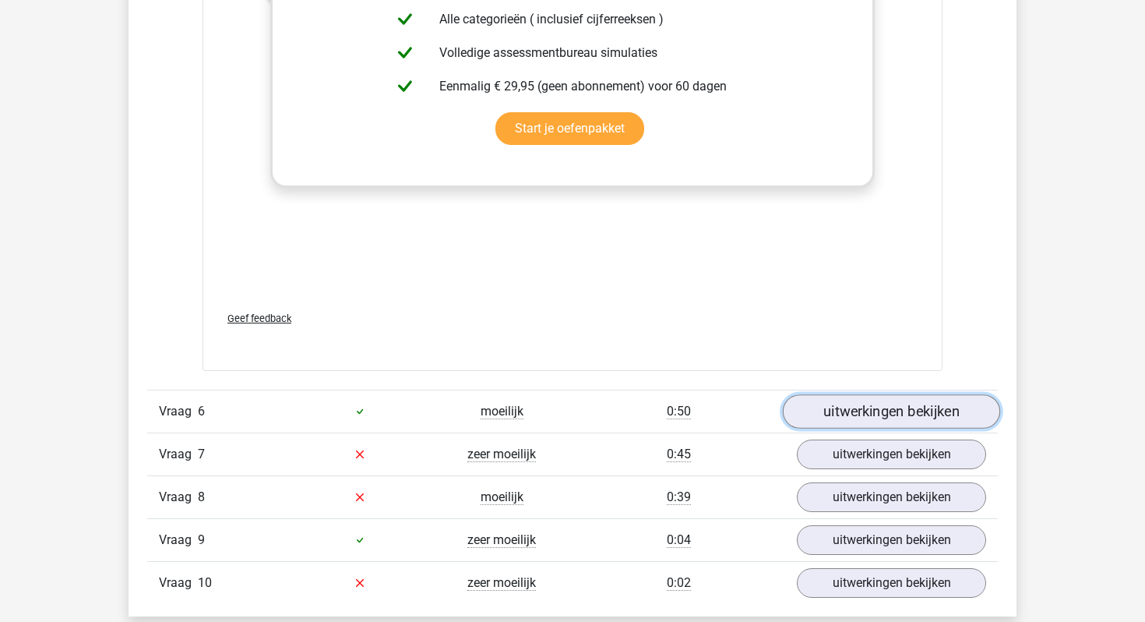
click at [907, 415] on link "uitwerkingen bekijken" at bounding box center [891, 411] width 217 height 34
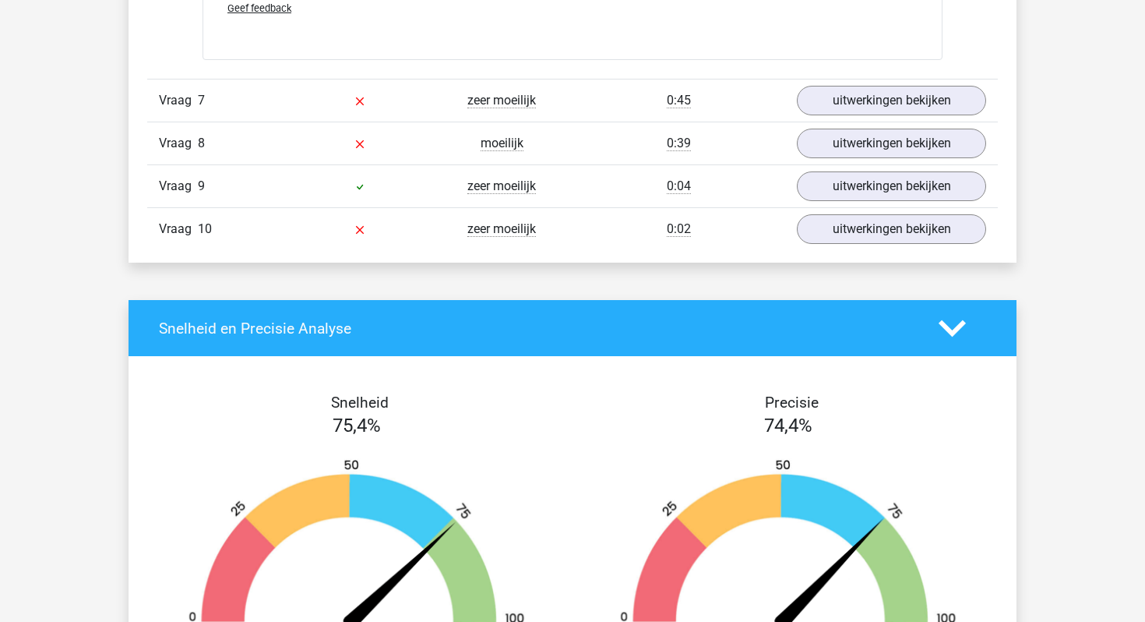
scroll to position [6328, 0]
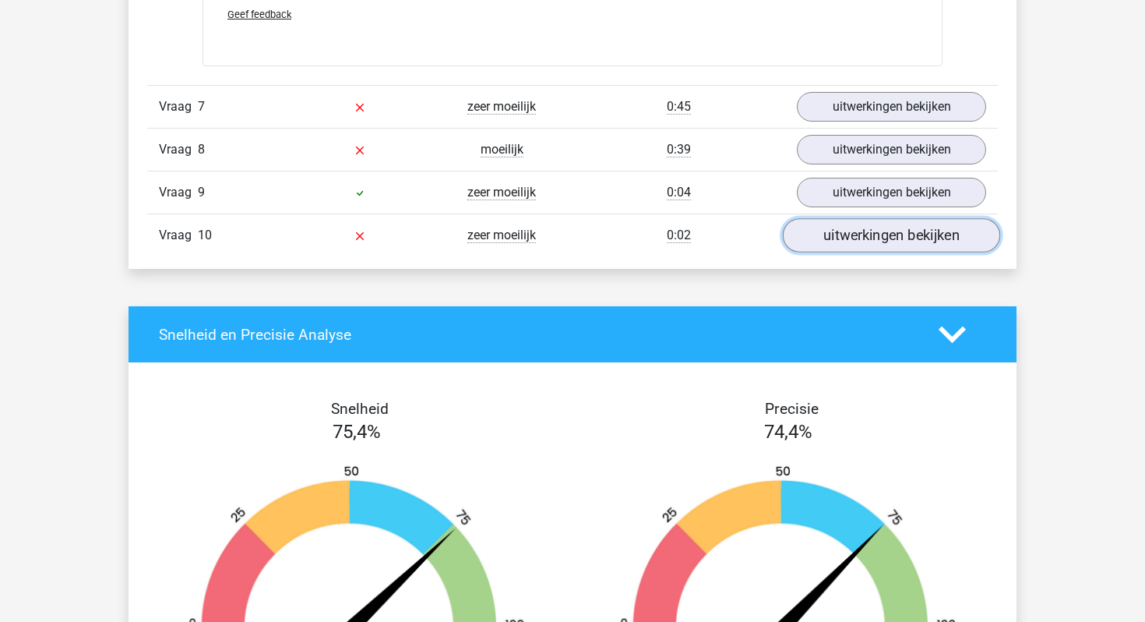
click at [828, 233] on link "uitwerkingen bekijken" at bounding box center [891, 235] width 217 height 34
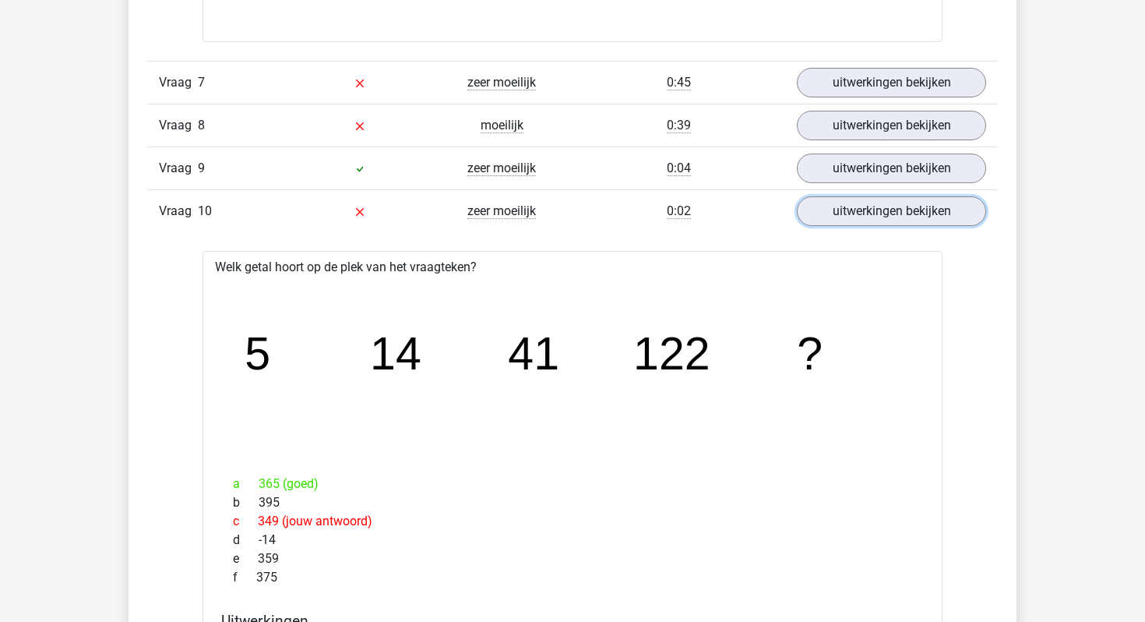
scroll to position [6338, 0]
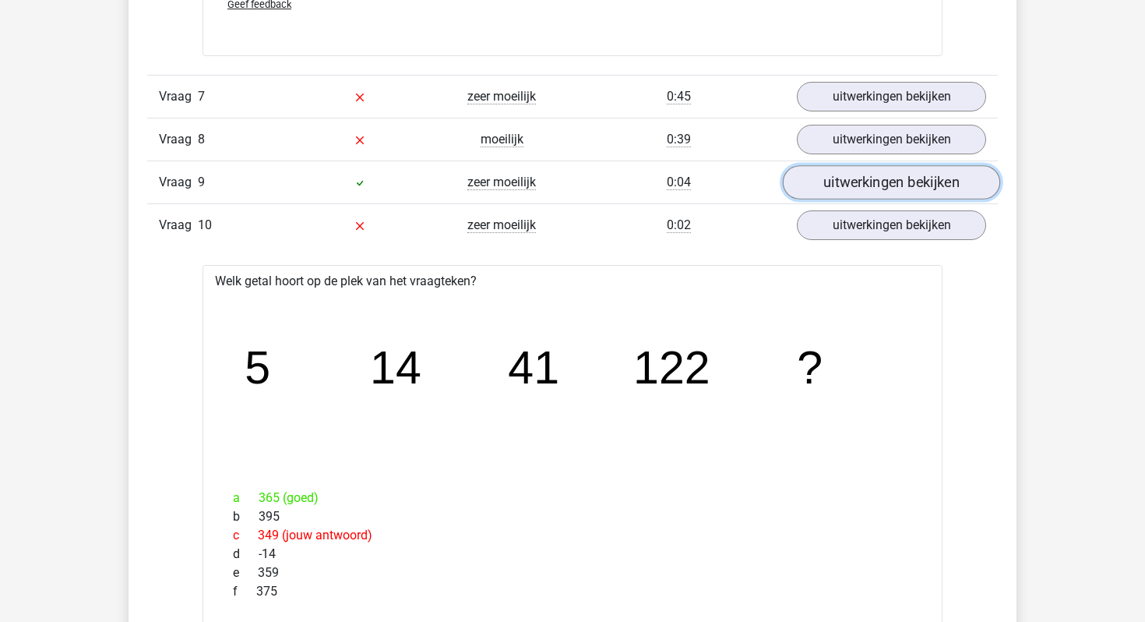
click at [916, 179] on link "uitwerkingen bekijken" at bounding box center [891, 182] width 217 height 34
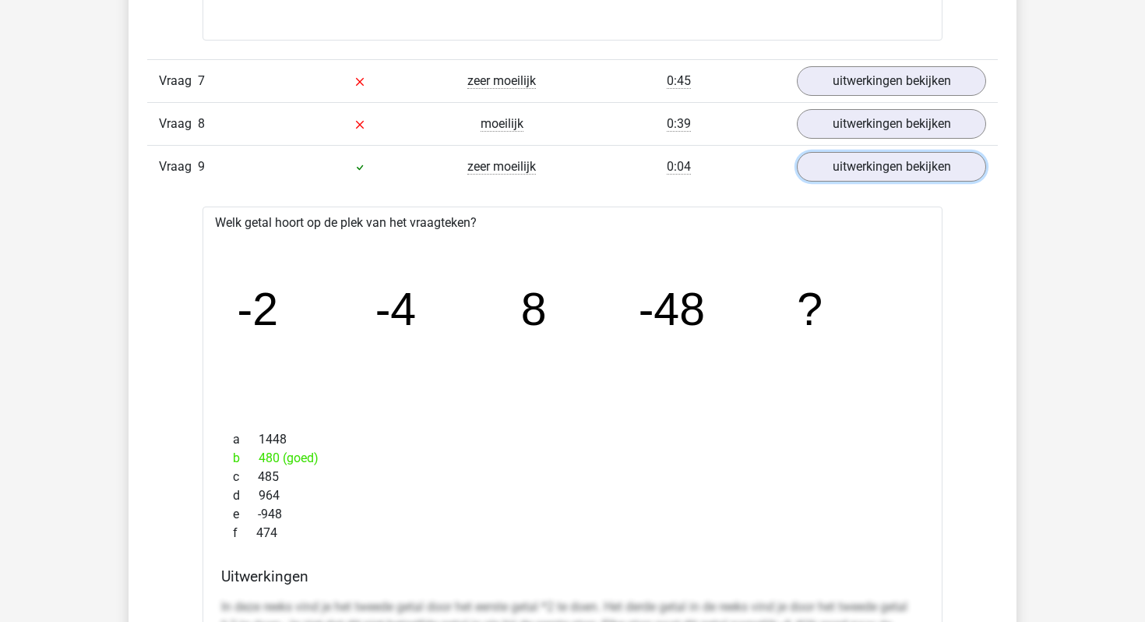
scroll to position [6335, 0]
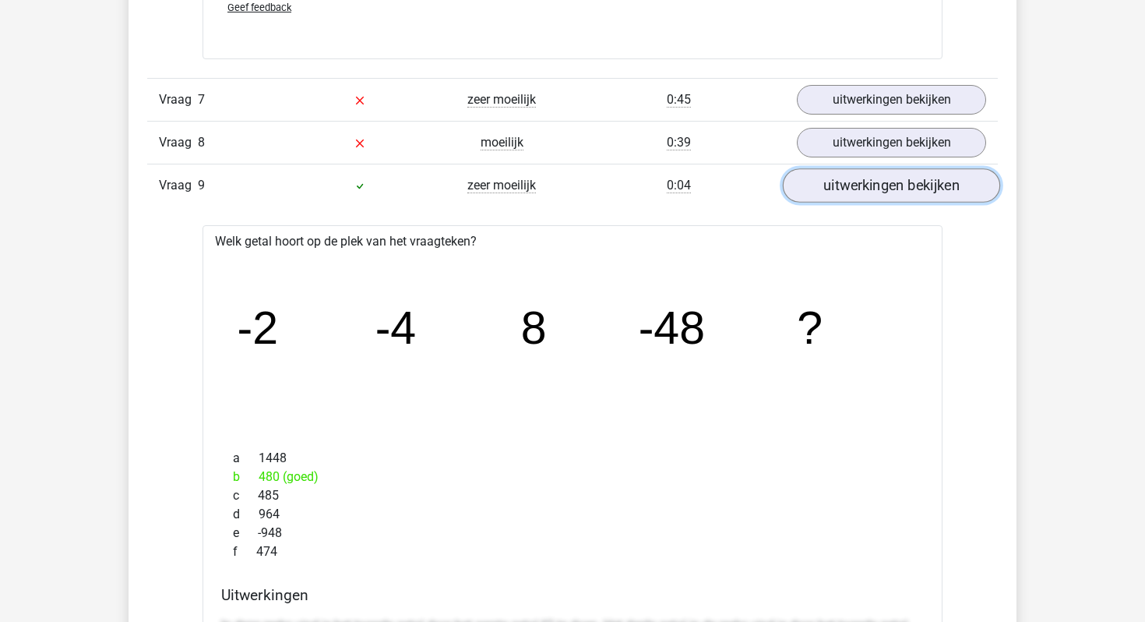
click at [900, 185] on link "uitwerkingen bekijken" at bounding box center [891, 185] width 217 height 34
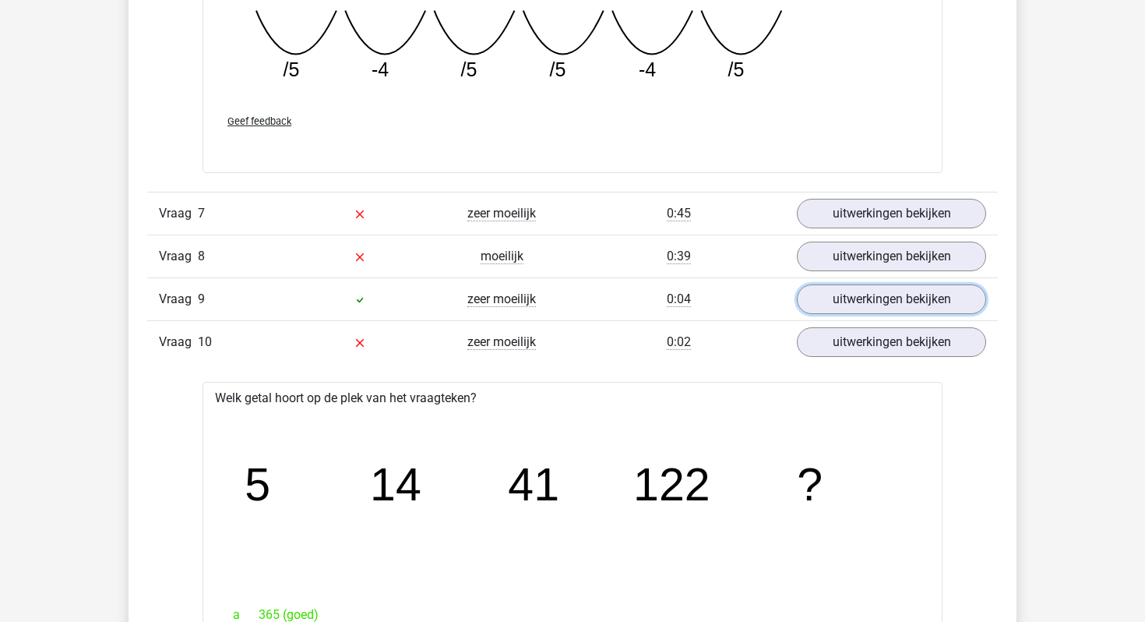
scroll to position [6216, 0]
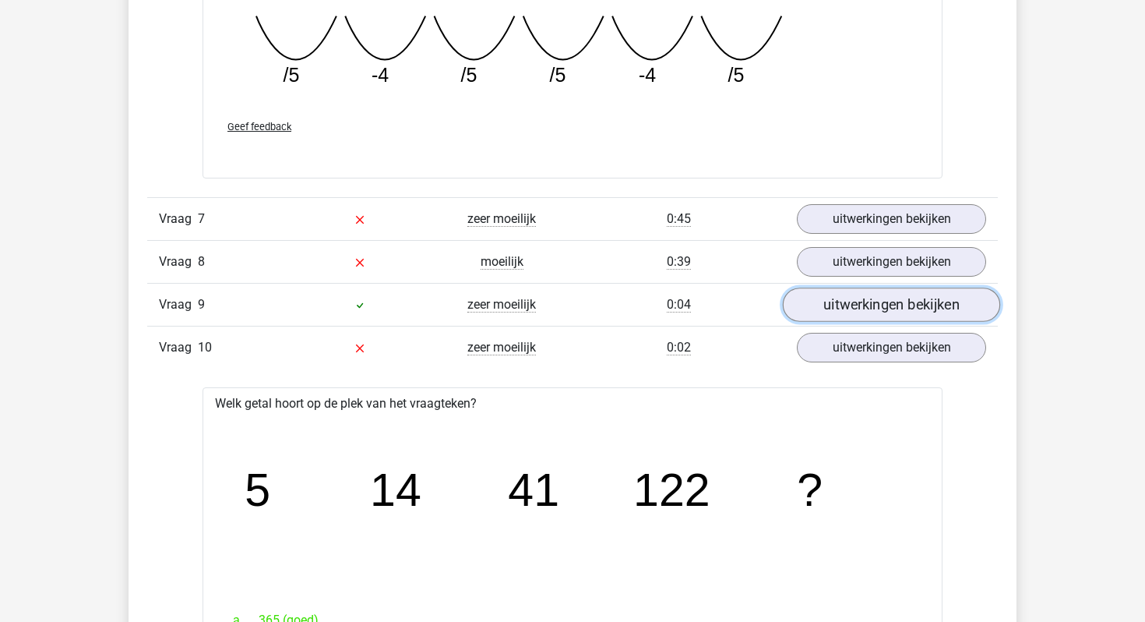
click at [868, 308] on link "uitwerkingen bekijken" at bounding box center [891, 304] width 217 height 34
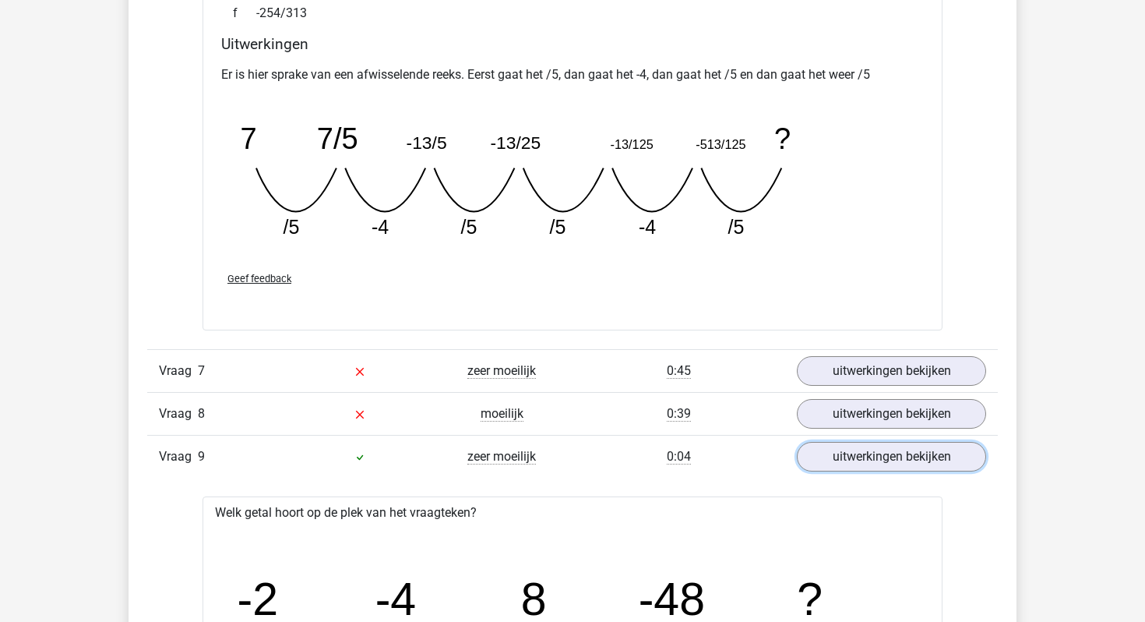
scroll to position [6021, 0]
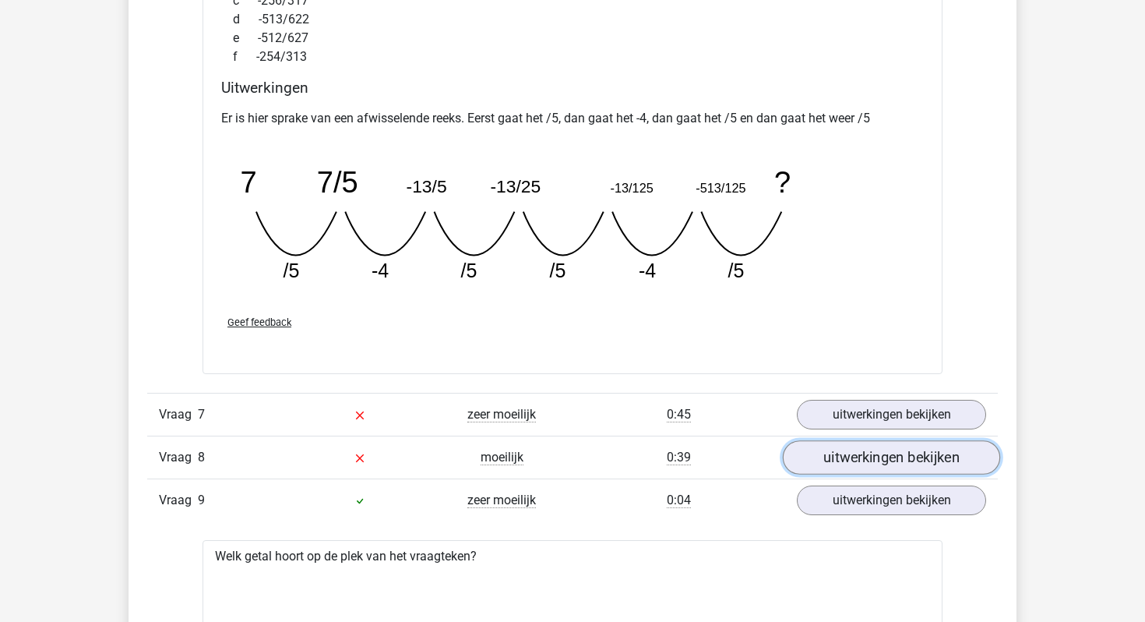
click at [874, 457] on link "uitwerkingen bekijken" at bounding box center [891, 457] width 217 height 34
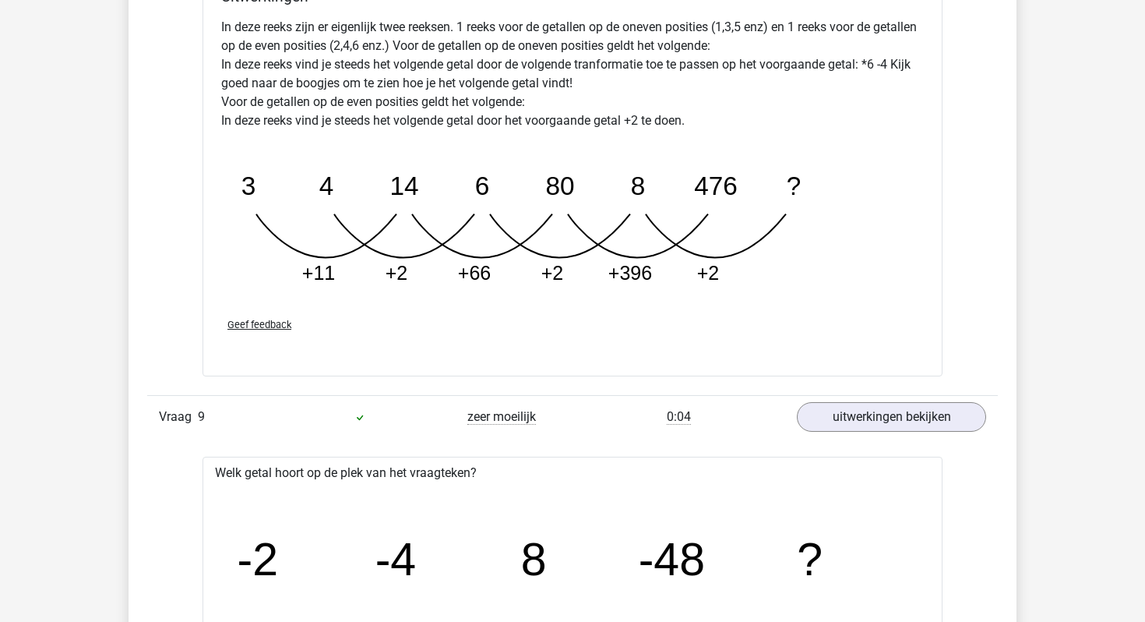
scroll to position [6908, 0]
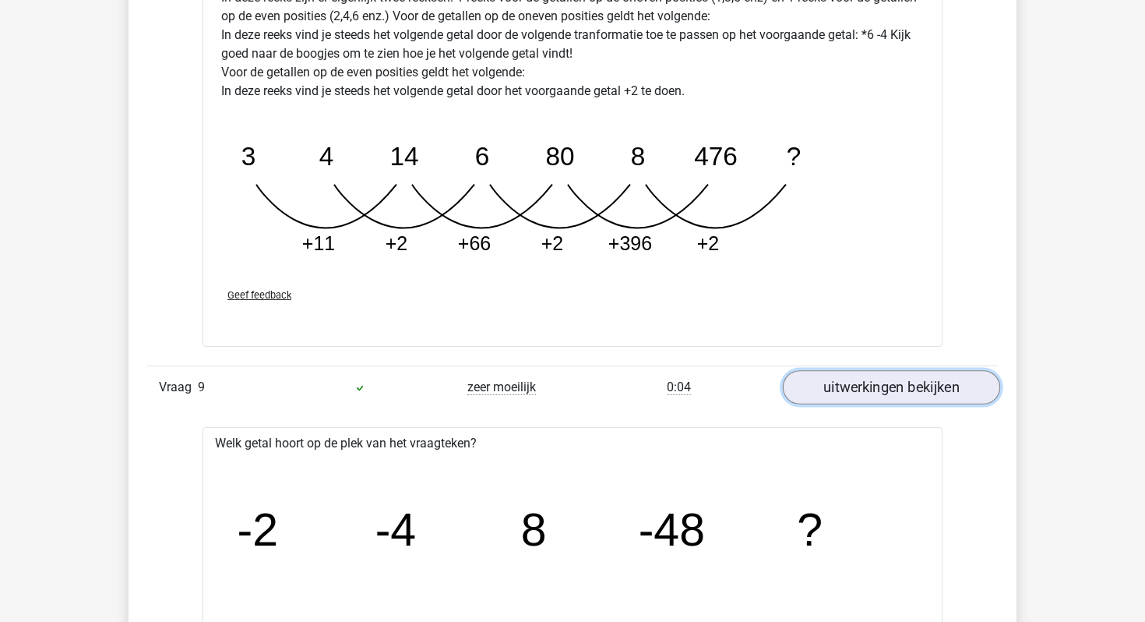
click at [872, 391] on link "uitwerkingen bekijken" at bounding box center [891, 387] width 217 height 34
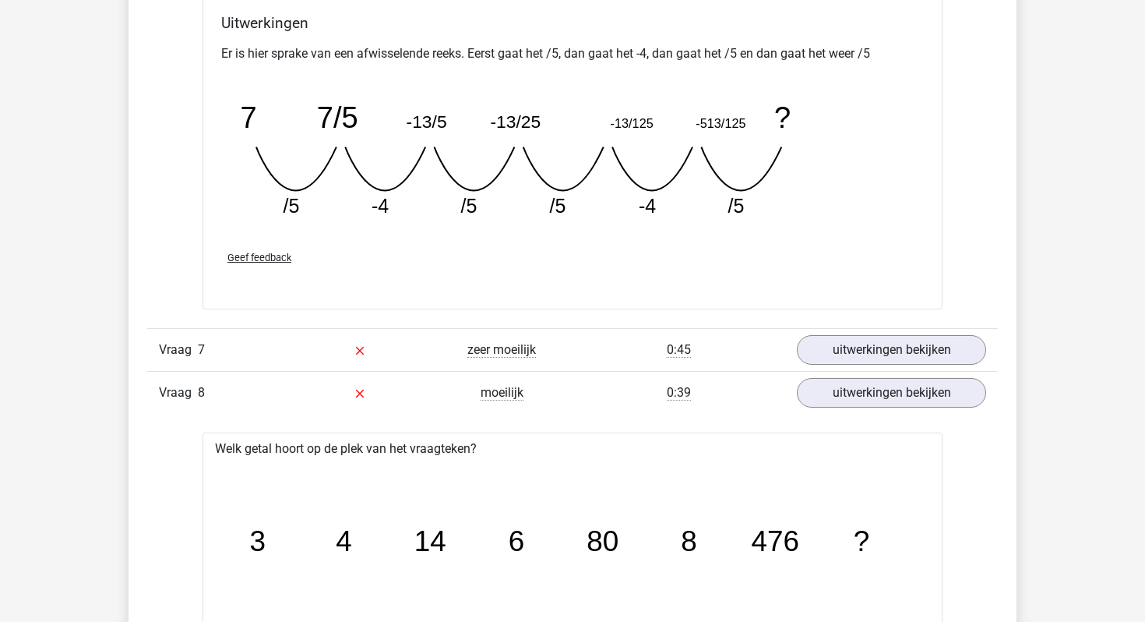
scroll to position [6068, 0]
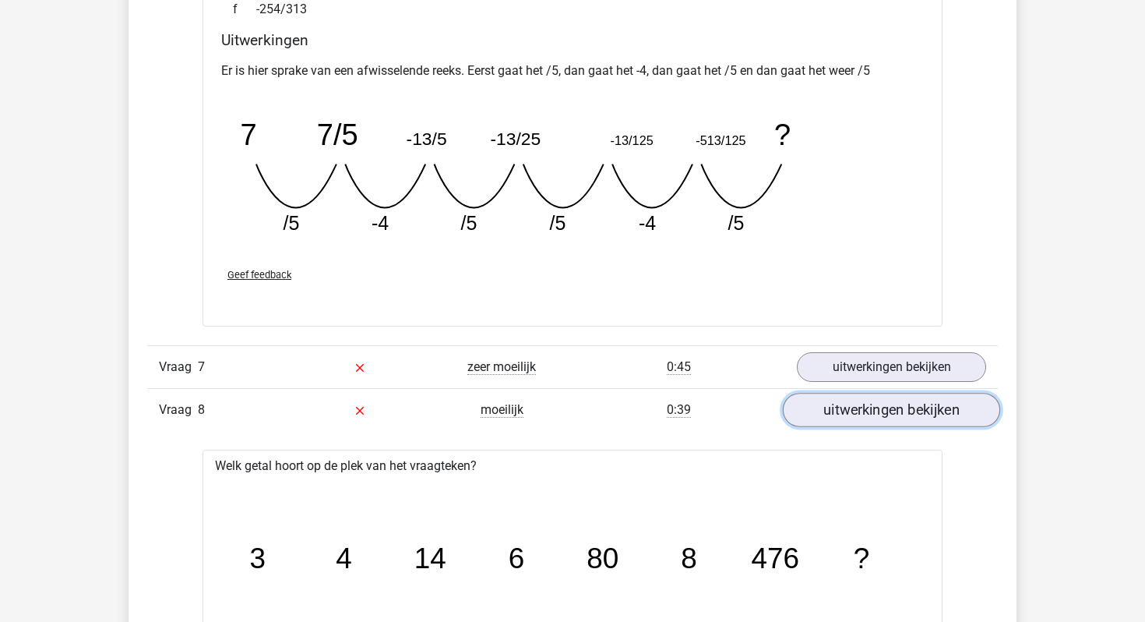
click at [890, 411] on link "uitwerkingen bekijken" at bounding box center [891, 410] width 217 height 34
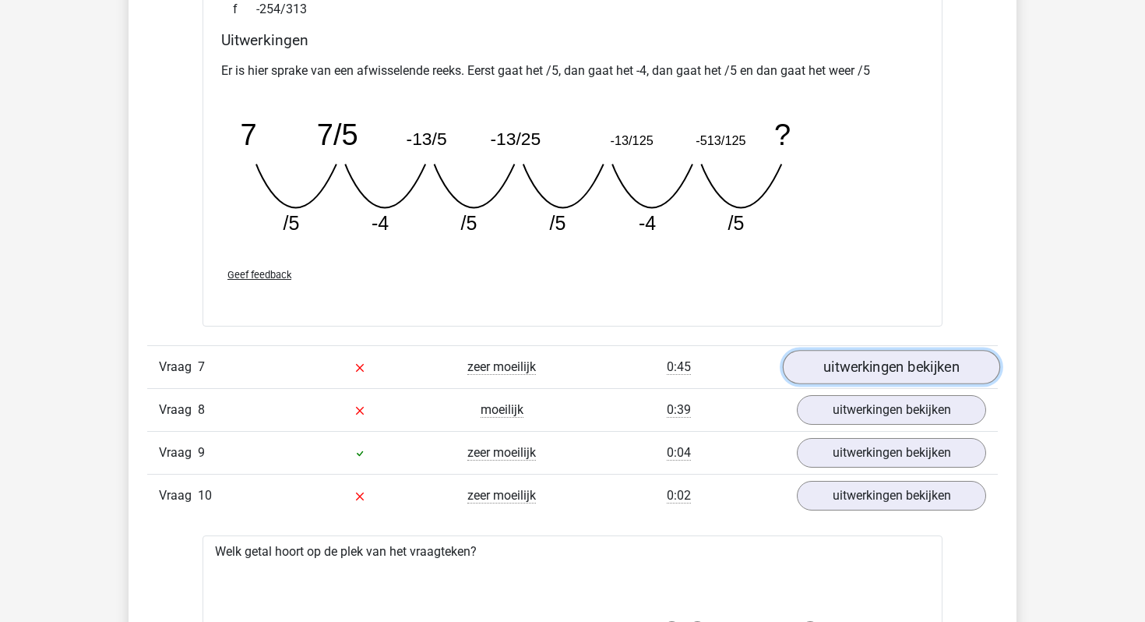
click at [888, 367] on link "uitwerkingen bekijken" at bounding box center [891, 367] width 217 height 34
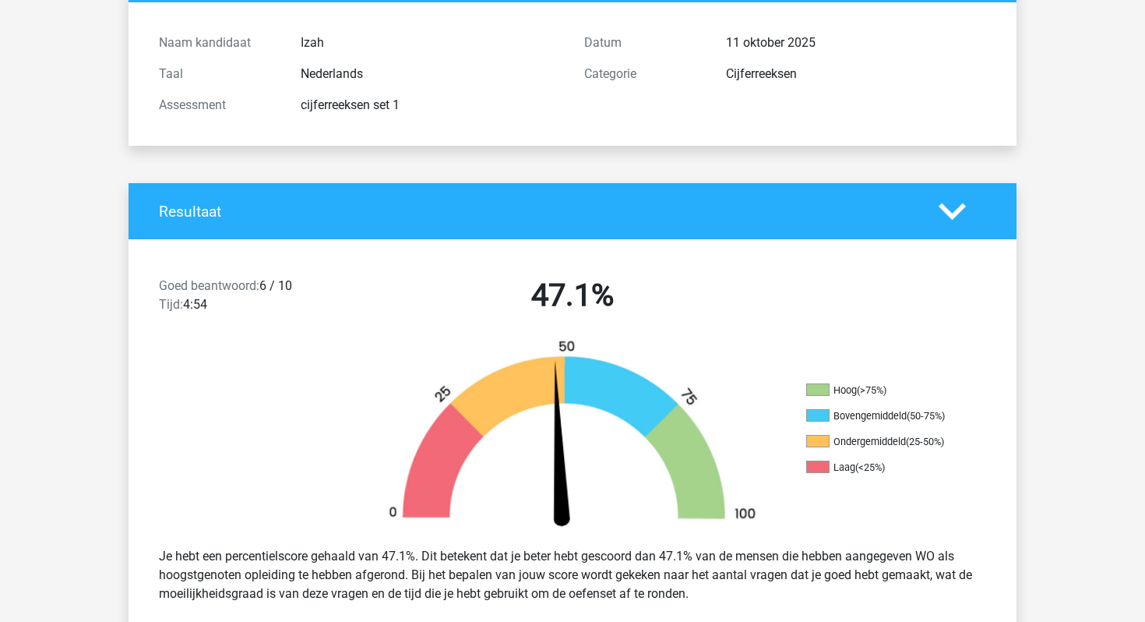
scroll to position [0, 0]
